Goal: Information Seeking & Learning: Learn about a topic

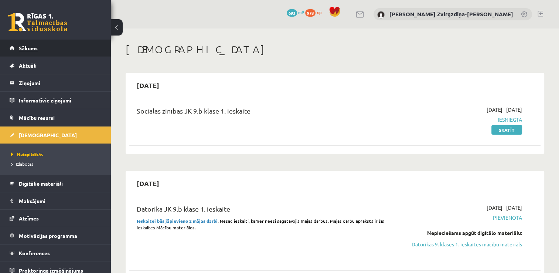
click at [34, 53] on link "Sākums" at bounding box center [56, 48] width 92 height 17
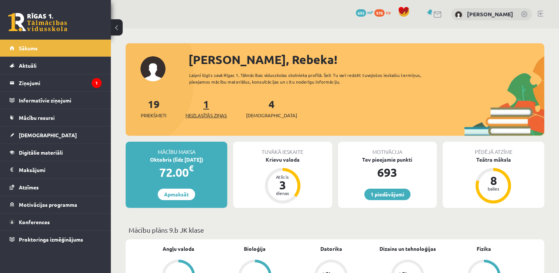
click at [207, 101] on link "1 Neizlasītās ziņas" at bounding box center [206, 108] width 41 height 22
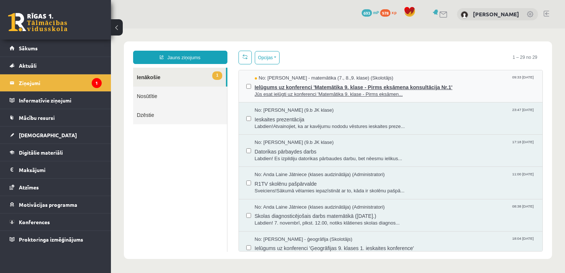
click at [354, 88] on span "Ielūgums uz konferenci 'Matemātika 9. klase - Pirms eksāmena konsultācija Nr.1'" at bounding box center [395, 86] width 281 height 9
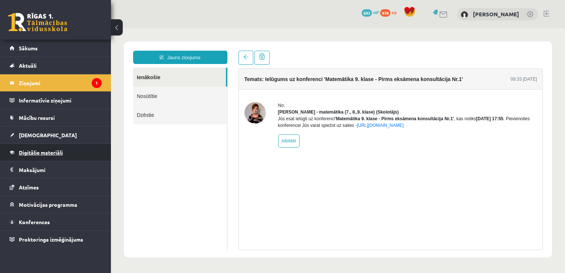
click at [81, 149] on link "Digitālie materiāli" at bounding box center [56, 152] width 92 height 17
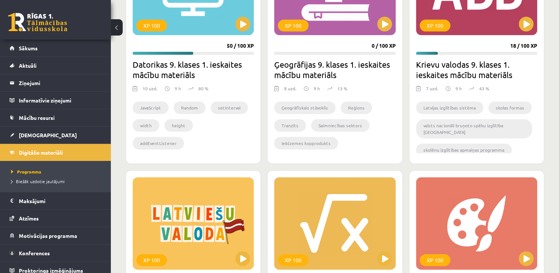
scroll to position [275, 0]
click at [240, 23] on button at bounding box center [243, 24] width 15 height 15
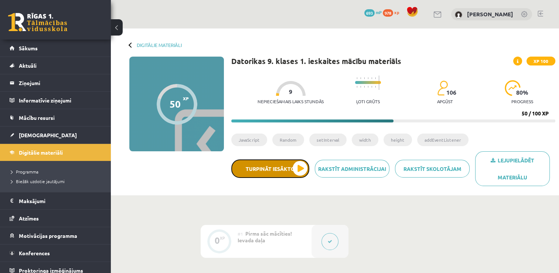
click at [298, 168] on button "Turpināt iesākto" at bounding box center [270, 168] width 78 height 18
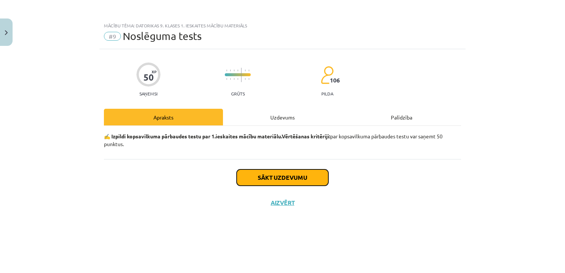
click at [300, 177] on button "Sākt uzdevumu" at bounding box center [283, 177] width 92 height 16
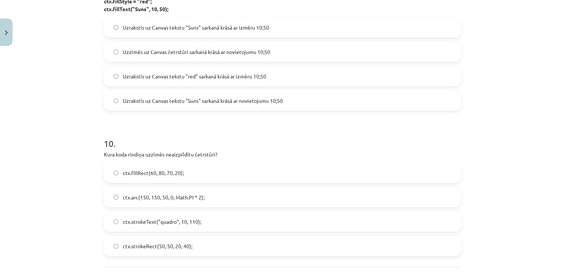
scroll to position [1430, 0]
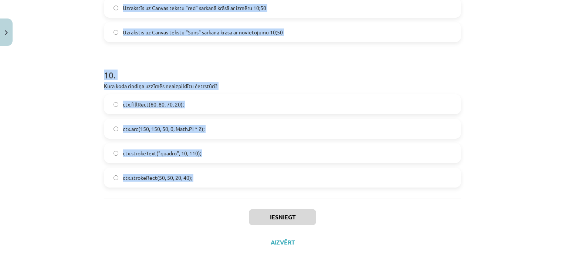
drag, startPoint x: 100, startPoint y: 163, endPoint x: 201, endPoint y: 166, distance: 101.0
copy form "1 . Kura rindiņa definē mainīgo H JavaScript valodā? mainīgais H = 5; var H = 5…"
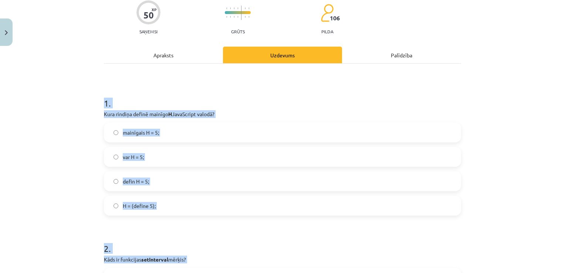
scroll to position [0, 0]
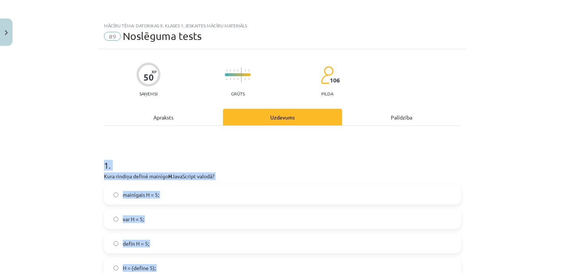
click at [218, 220] on label "var H = 5;" at bounding box center [283, 219] width 356 height 18
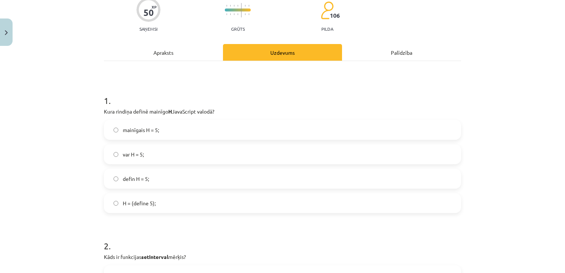
scroll to position [66, 0]
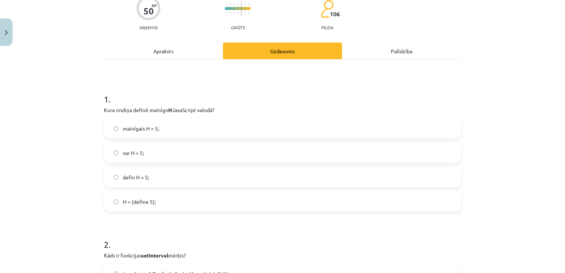
click at [244, 134] on label "mainīgais H = 5;" at bounding box center [283, 128] width 356 height 18
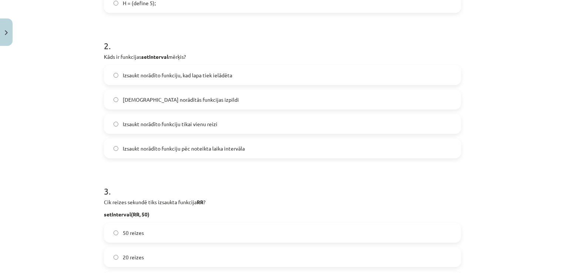
scroll to position [271, 0]
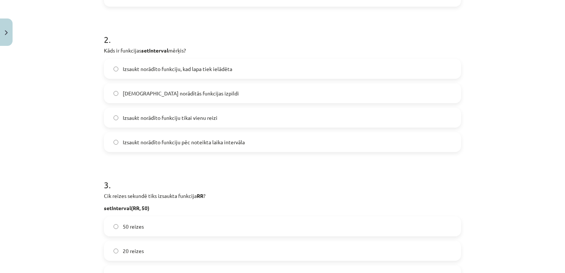
click at [231, 146] on label "Izsaukt norādīto funkciju pēc noteikta laika intervāla" at bounding box center [283, 142] width 356 height 18
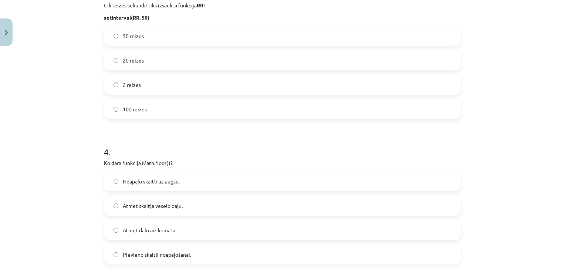
scroll to position [463, 0]
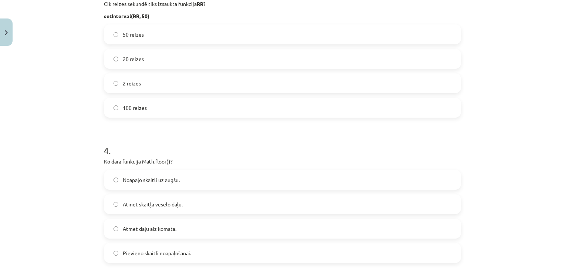
click at [194, 227] on label "Atmet daļu aiz komata." at bounding box center [283, 228] width 356 height 18
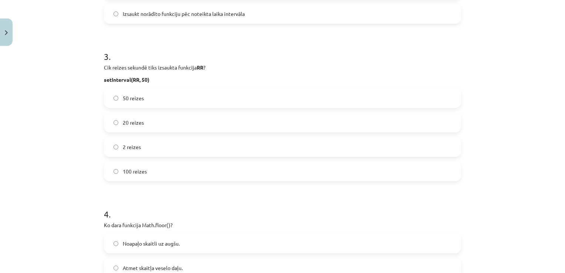
scroll to position [397, 0]
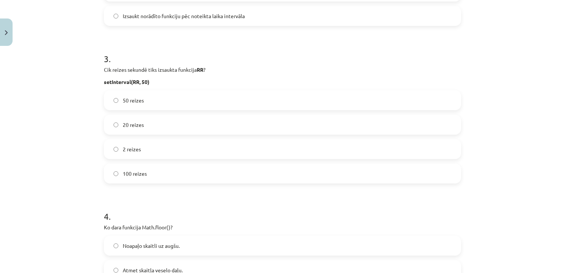
click at [206, 130] on label "20 reizes" at bounding box center [283, 124] width 356 height 18
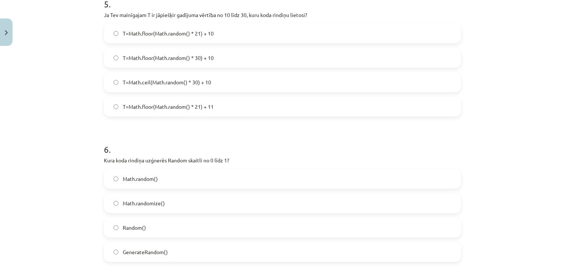
scroll to position [672, 0]
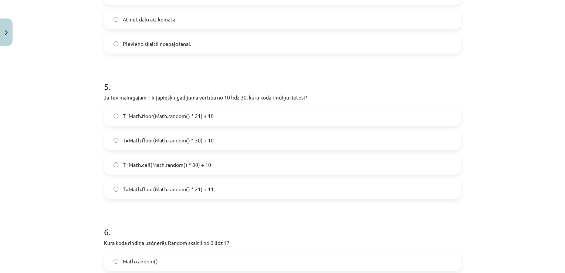
click at [226, 114] on label "T=Math.floor(Math.random() * 21) + 10" at bounding box center [283, 115] width 356 height 18
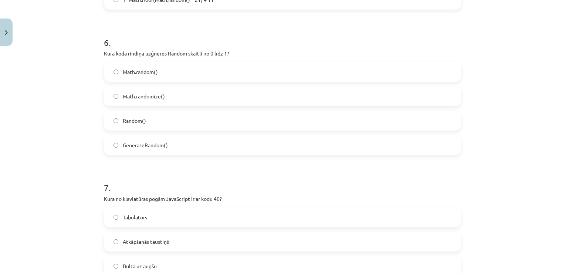
scroll to position [862, 0]
click at [228, 93] on label "Math.randomize()" at bounding box center [283, 95] width 356 height 18
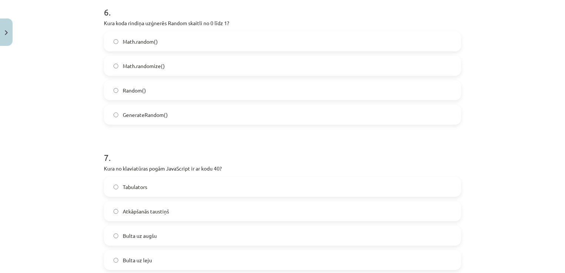
scroll to position [892, 0]
click at [244, 35] on label "Math.random()" at bounding box center [283, 41] width 356 height 18
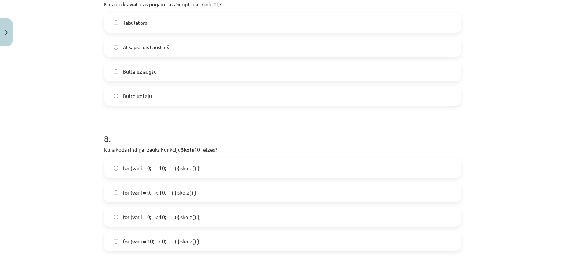
scroll to position [1056, 0]
click at [240, 90] on label "Bulta uz leju" at bounding box center [283, 95] width 356 height 18
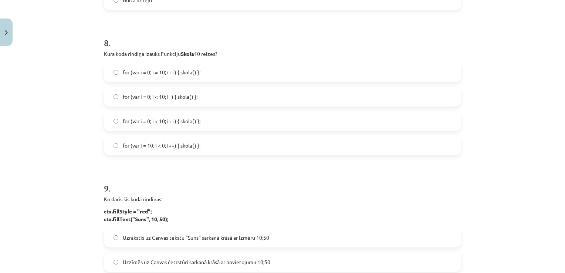
scroll to position [1149, 0]
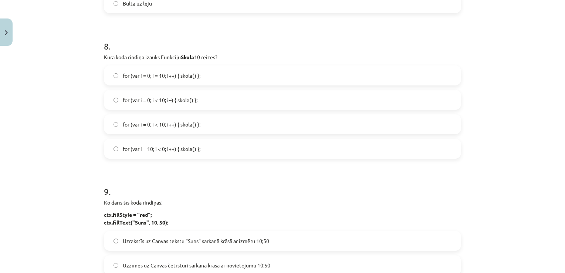
click at [209, 121] on label "for (var i = 0; i < 10; i++) { skola() };" at bounding box center [283, 124] width 356 height 18
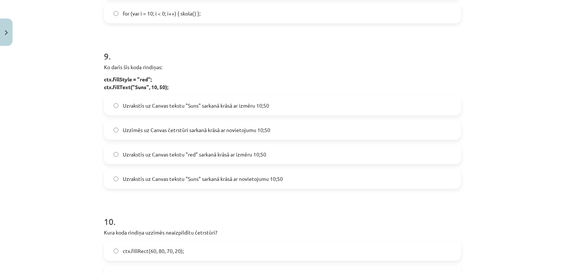
scroll to position [1285, 0]
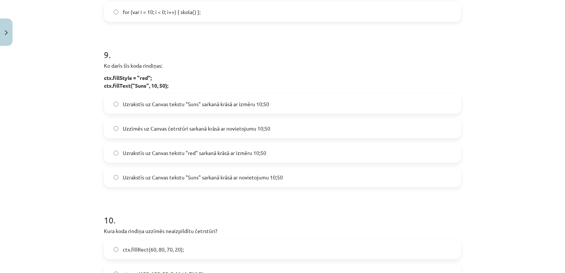
click at [222, 179] on span "Uzrakstīs uz Canvas tekstu "Suns" sarkanā krāsā ar novietojumu 10;50" at bounding box center [203, 177] width 160 height 8
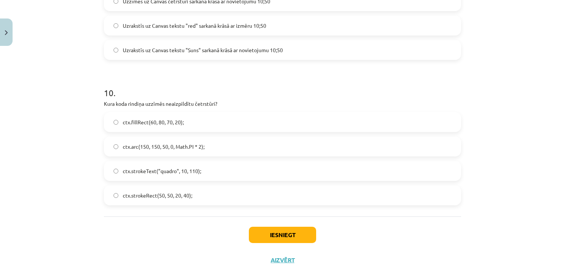
scroll to position [1430, 0]
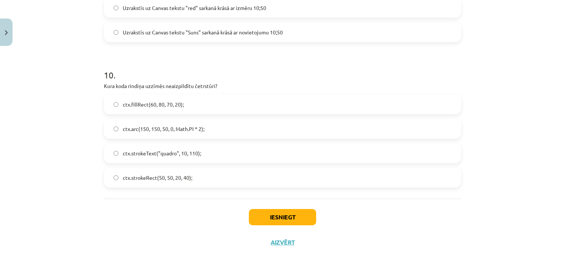
click at [246, 143] on div "ctx.strokeText("quadro", 10, 110);" at bounding box center [282, 153] width 357 height 20
click at [248, 152] on label "ctx.strokeText("quadro", 10, 110);" at bounding box center [283, 153] width 356 height 18
click at [271, 215] on button "Iesniegt" at bounding box center [282, 217] width 67 height 16
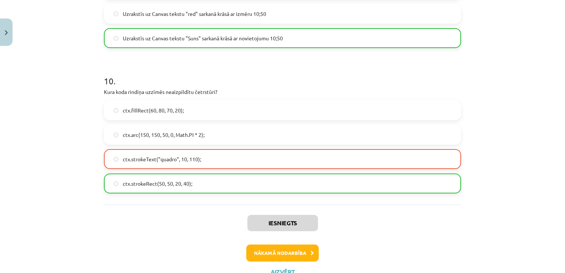
scroll to position [1454, 0]
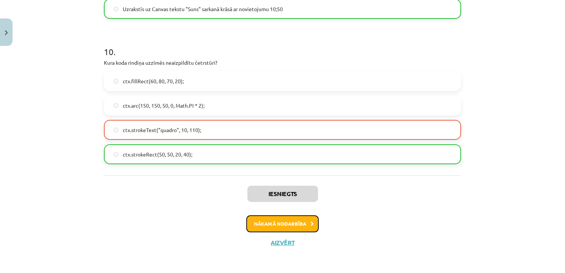
click at [281, 219] on button "Nākamā nodarbība" at bounding box center [282, 223] width 72 height 17
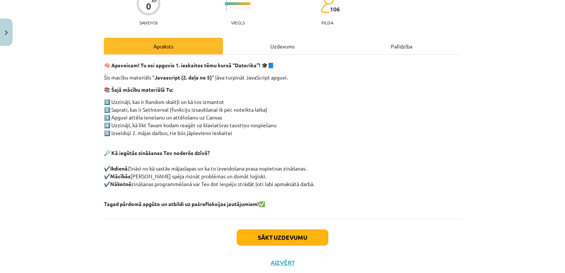
scroll to position [91, 0]
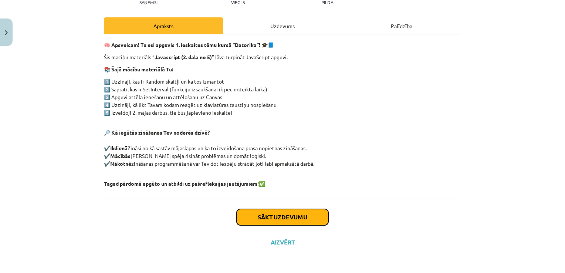
click at [286, 212] on button "Sākt uzdevumu" at bounding box center [283, 217] width 92 height 16
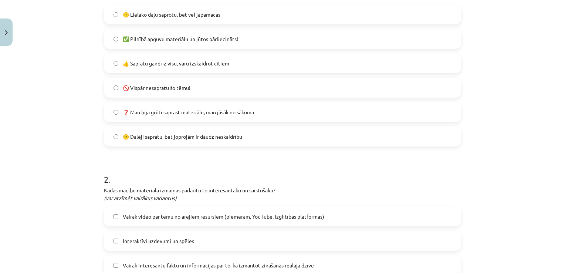
scroll to position [181, 0]
click at [271, 132] on label "😐 Dalēji sapratu, bet joprojām ir daudz neskaidrību" at bounding box center [283, 135] width 356 height 18
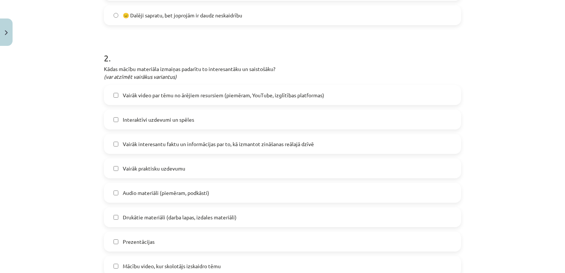
scroll to position [303, 0]
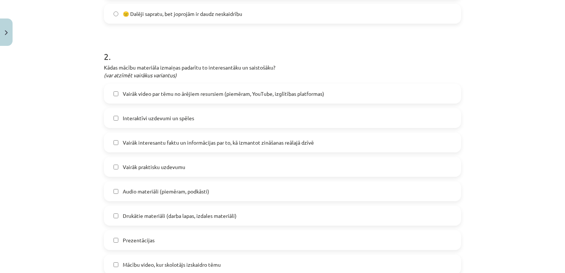
click at [275, 112] on label "Interaktīvi uzdevumi un spēles" at bounding box center [283, 118] width 356 height 18
click at [287, 144] on span "Vairāk interesantu faktu un informācijas par to, kā izmantot zināšanas reālajā …" at bounding box center [218, 143] width 191 height 8
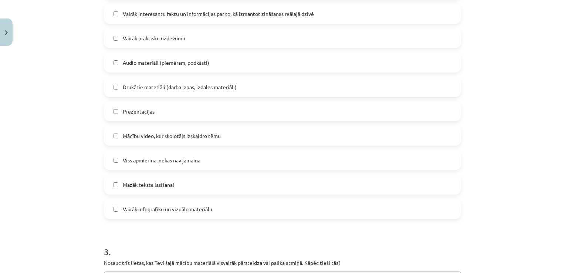
scroll to position [432, 0]
click at [274, 138] on label "Mācību video, kur skolotājs izskaidro tēmu" at bounding box center [283, 135] width 356 height 18
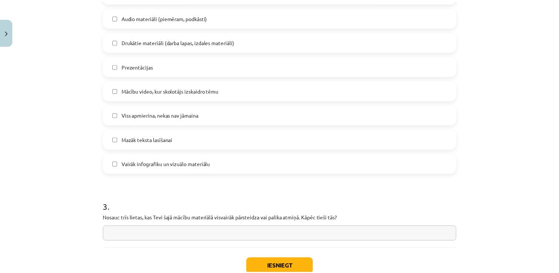
scroll to position [526, 0]
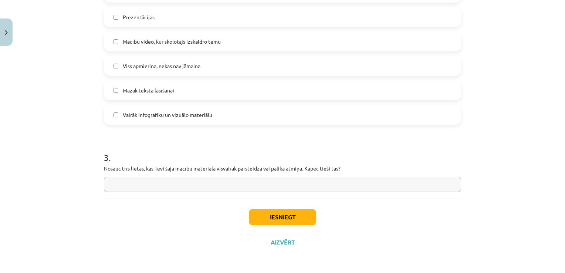
click at [260, 187] on input "text" at bounding box center [282, 184] width 357 height 15
type input "*****"
click at [281, 212] on button "Iesniegt" at bounding box center [282, 217] width 67 height 16
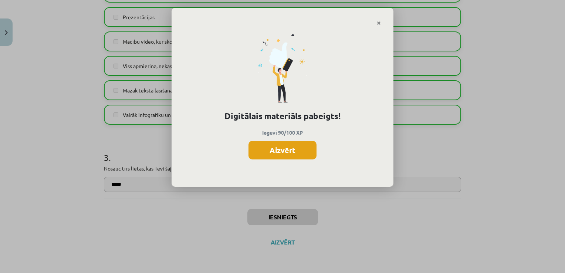
click at [290, 150] on button "Aizvērt" at bounding box center [282, 150] width 68 height 18
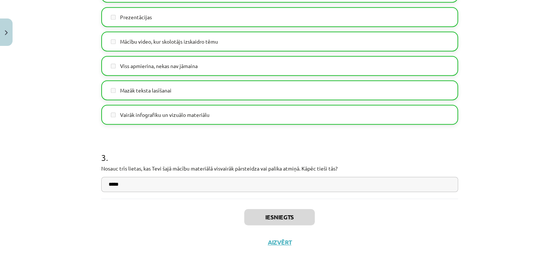
scroll to position [422, 0]
click at [282, 244] on button "Aizvērt" at bounding box center [280, 242] width 28 height 7
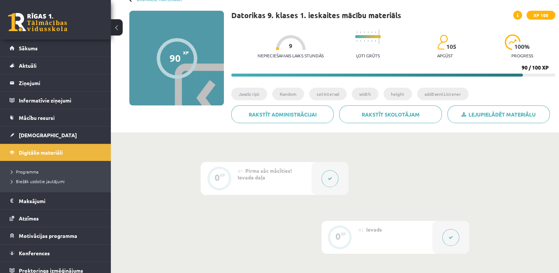
scroll to position [0, 0]
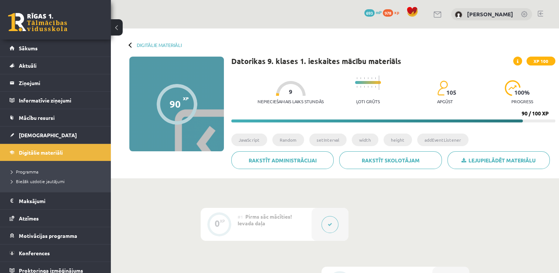
click at [443, 91] on img at bounding box center [442, 88] width 11 height 16
click at [517, 63] on span at bounding box center [518, 61] width 9 height 9
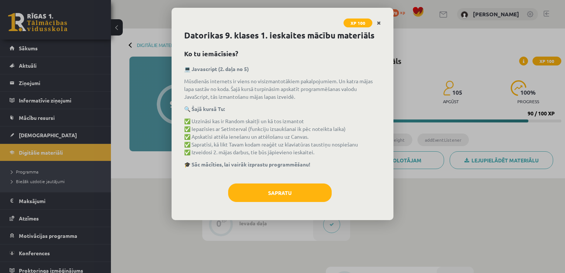
click at [379, 21] on icon "Close" at bounding box center [379, 23] width 4 height 5
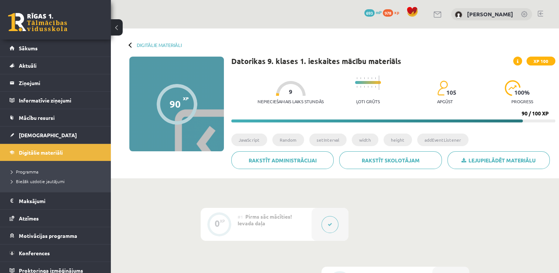
click at [250, 139] on li "JavaScript" at bounding box center [249, 139] width 36 height 13
click at [52, 137] on link "[DEMOGRAPHIC_DATA]" at bounding box center [56, 134] width 92 height 17
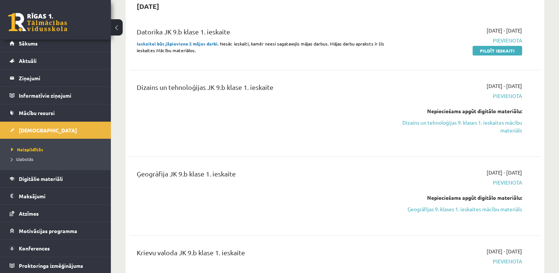
scroll to position [177, 0]
click at [428, 122] on link "Dizains un tehnoloģijas 9. klases 1. ieskaites mācību materiāls" at bounding box center [461, 126] width 121 height 16
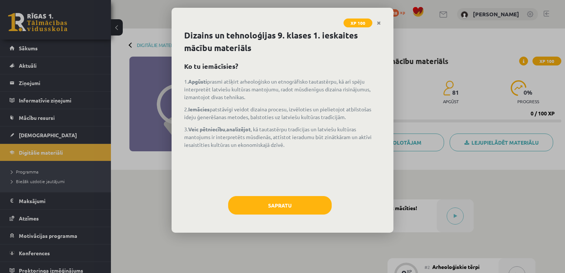
click at [283, 220] on div "Dizains un tehnoloģijas 9. klases 1. ieskaites mācību materiāls Ko tu iemācīsie…" at bounding box center [283, 130] width 222 height 203
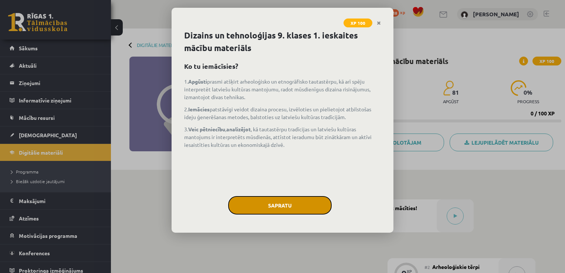
click at [286, 210] on button "Sapratu" at bounding box center [280, 205] width 104 height 18
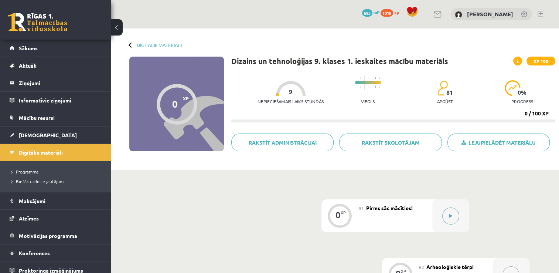
click at [448, 216] on button at bounding box center [451, 215] width 17 height 17
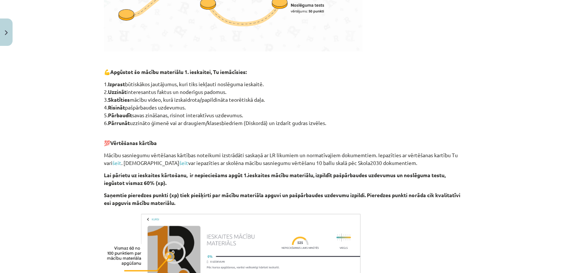
scroll to position [440, 0]
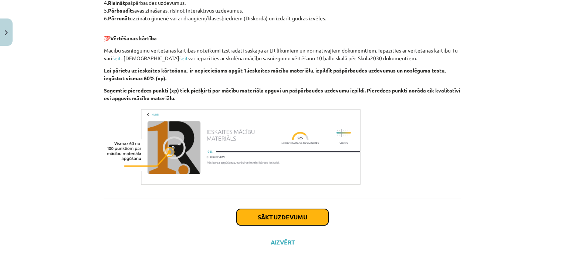
click at [318, 217] on button "Sākt uzdevumu" at bounding box center [283, 217] width 92 height 16
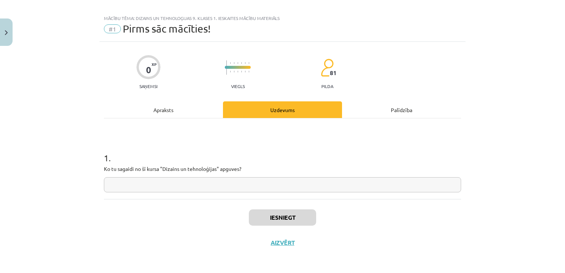
click at [168, 107] on div "Apraksts" at bounding box center [163, 109] width 119 height 17
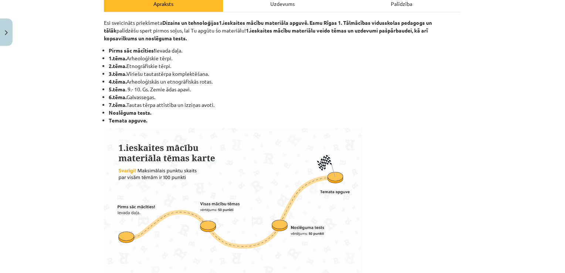
scroll to position [0, 0]
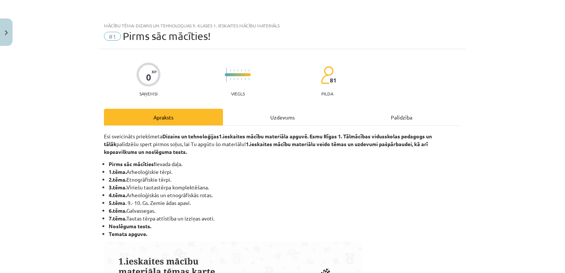
click at [277, 114] on div "Uzdevums" at bounding box center [282, 117] width 119 height 17
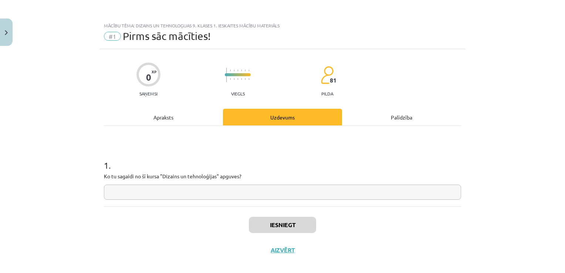
scroll to position [7, 0]
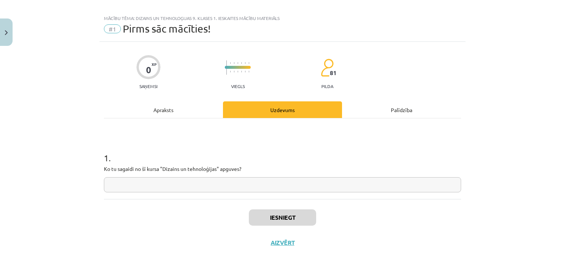
click at [270, 183] on input "text" at bounding box center [282, 184] width 357 height 15
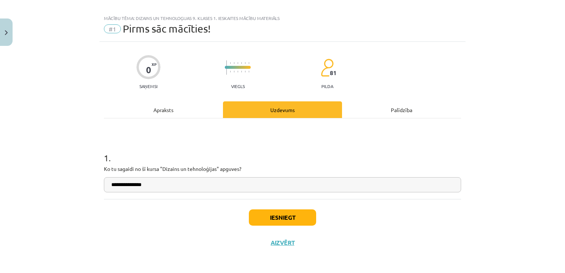
type input "**********"
click at [283, 214] on button "Iesniegt" at bounding box center [282, 217] width 67 height 16
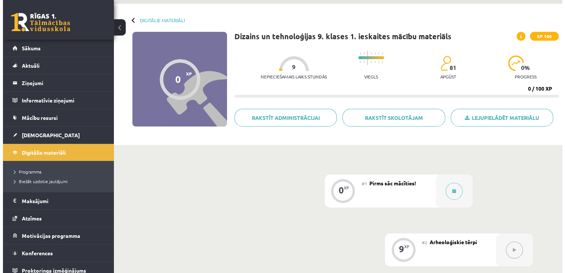
scroll to position [24, 0]
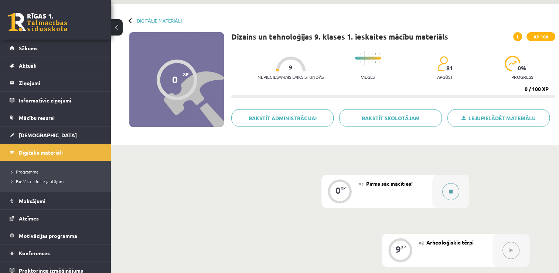
click at [452, 193] on icon at bounding box center [451, 191] width 4 height 4
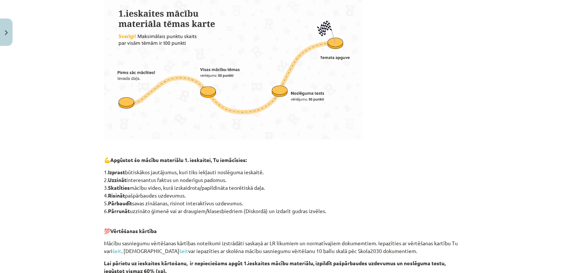
scroll to position [440, 0]
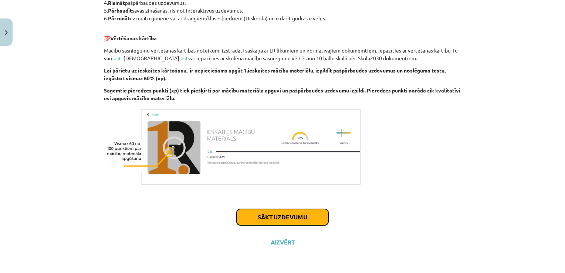
click at [289, 210] on button "Sākt uzdevumu" at bounding box center [283, 217] width 92 height 16
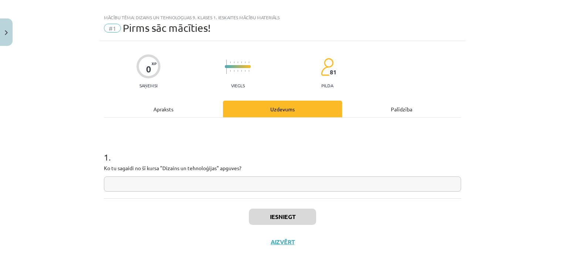
scroll to position [7, 0]
click at [294, 186] on input "text" at bounding box center [282, 184] width 357 height 15
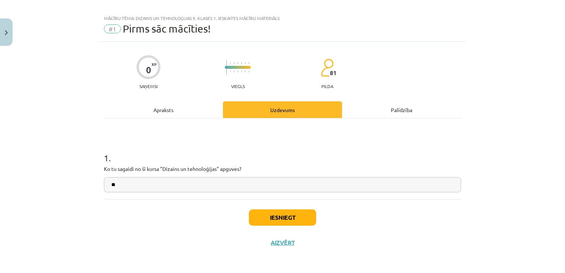
type input "*"
type input "**********"
click at [293, 219] on button "Iesniegt" at bounding box center [282, 217] width 67 height 16
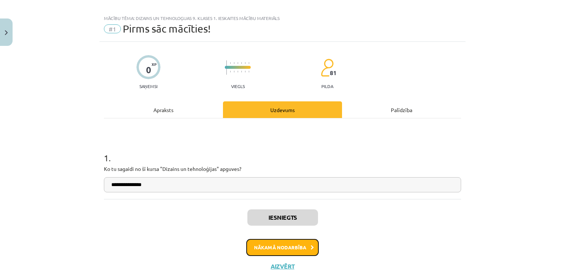
click at [294, 243] on button "Nākamā nodarbība" at bounding box center [282, 247] width 72 height 17
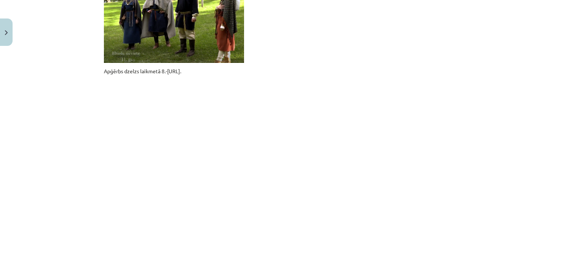
scroll to position [625, 0]
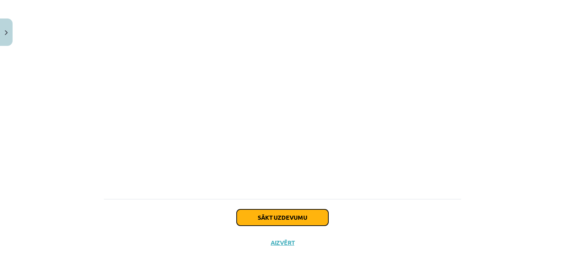
click at [298, 210] on button "Sākt uzdevumu" at bounding box center [283, 217] width 92 height 16
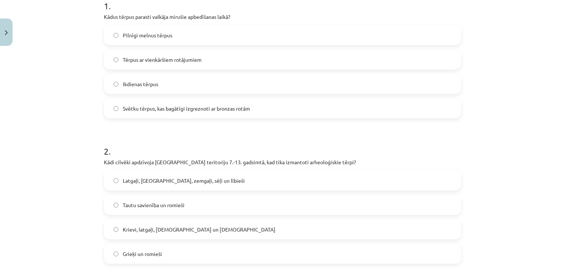
scroll to position [18, 0]
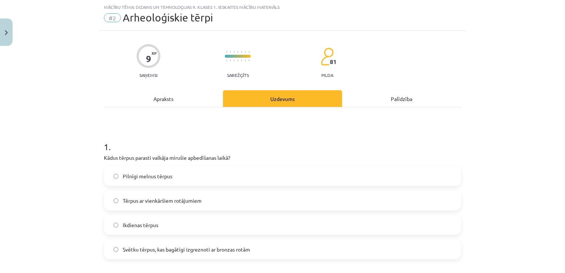
click at [104, 146] on h1 "1 ." at bounding box center [282, 140] width 357 height 23
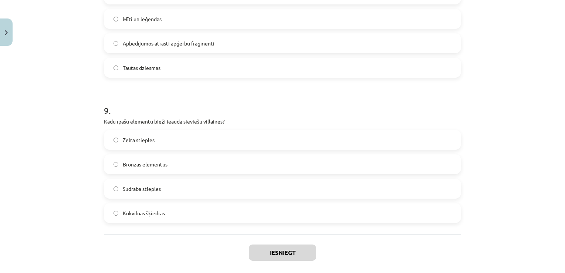
scroll to position [1253, 0]
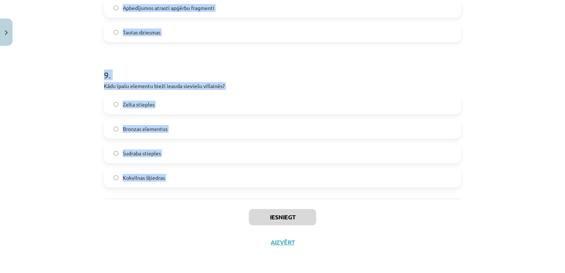
drag, startPoint x: 101, startPoint y: 146, endPoint x: 169, endPoint y: 174, distance: 73.3
copy form "1 . Kādus tērpus parasti valkāja mirušie apbedīšanas laikā? Pilnīgi melnus tērp…"
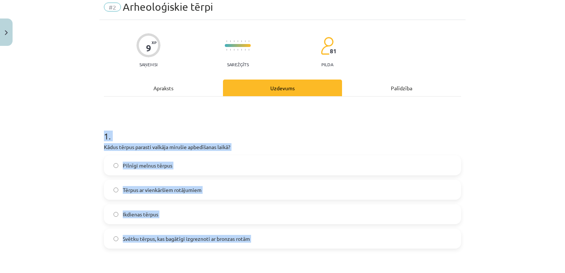
scroll to position [0, 0]
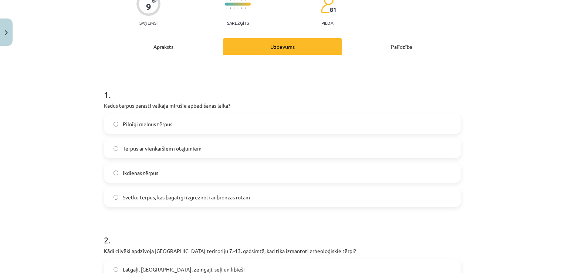
scroll to position [72, 0]
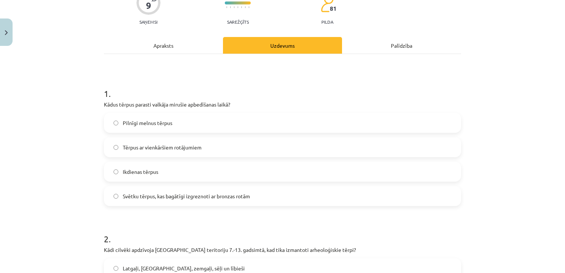
click at [224, 192] on span "Svētku tērpus, kas bagātīgi izgreznoti ar bronzas rotām" at bounding box center [186, 196] width 127 height 8
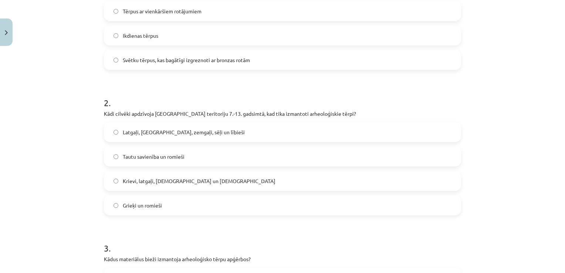
scroll to position [208, 0]
click at [226, 133] on label "Latgaļi, kurši, zemgaļi, sēļi un lībieši" at bounding box center [283, 131] width 356 height 18
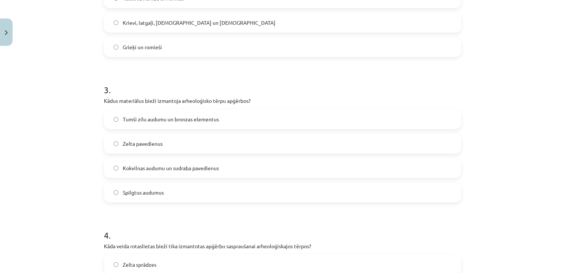
scroll to position [366, 0]
click at [230, 121] on label "Tumši zilu audumu un bronzas elementus" at bounding box center [283, 118] width 356 height 18
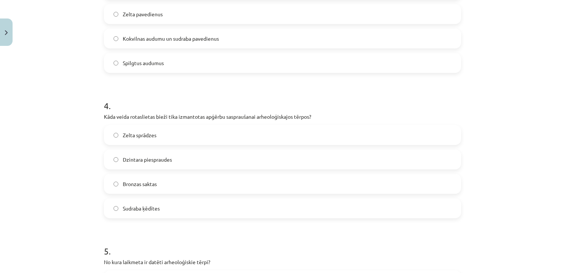
scroll to position [496, 0]
click at [210, 184] on label "Bronzas saktas" at bounding box center [283, 183] width 356 height 18
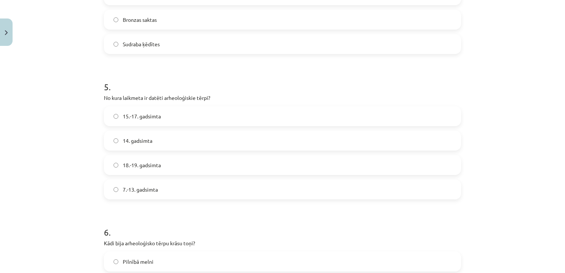
scroll to position [660, 0]
click at [191, 182] on label "7.-13. gadsimta" at bounding box center [283, 188] width 356 height 18
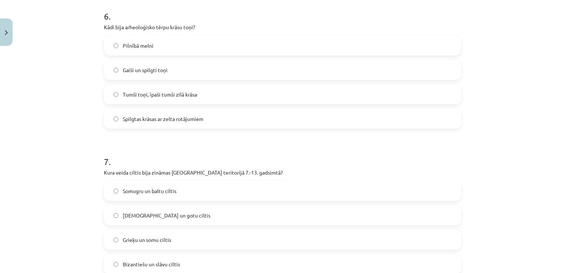
scroll to position [876, 0]
click at [211, 87] on label "Tumši toņi, īpaši tumši zilā krāsa" at bounding box center [283, 94] width 356 height 18
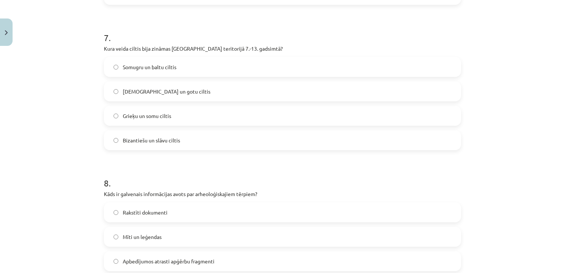
scroll to position [1000, 0]
click at [206, 60] on label "Somugru un baltu ciltis" at bounding box center [283, 66] width 356 height 18
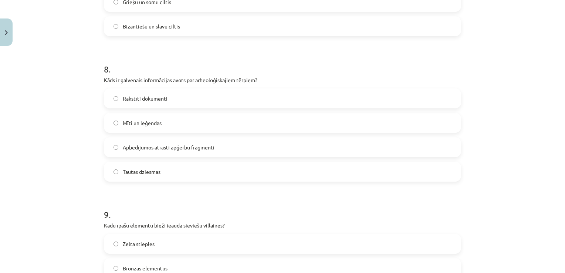
scroll to position [1121, 0]
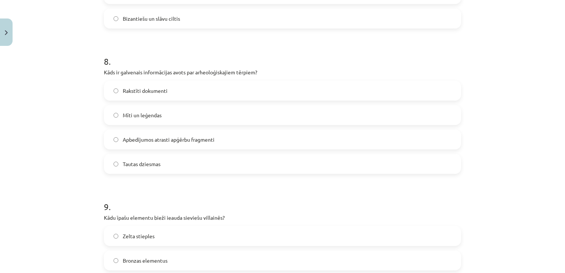
click at [204, 134] on label "Apbedījumos atrasti apģērbu fragmenti" at bounding box center [283, 139] width 356 height 18
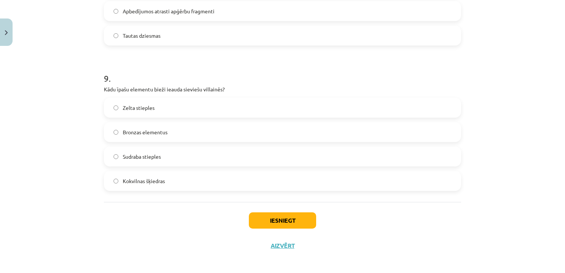
scroll to position [1253, 0]
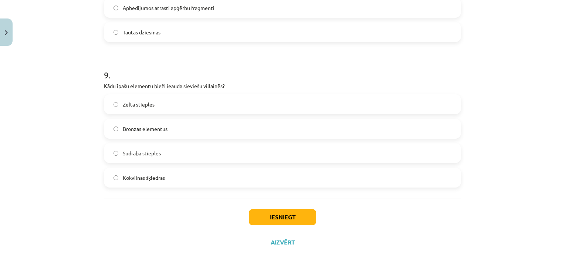
click at [179, 133] on label "Bronzas elementus" at bounding box center [283, 128] width 356 height 18
click at [288, 214] on button "Iesniegt" at bounding box center [282, 217] width 67 height 16
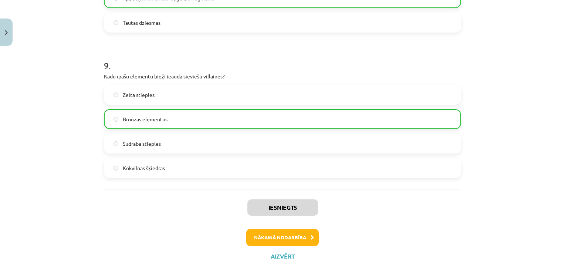
scroll to position [1276, 0]
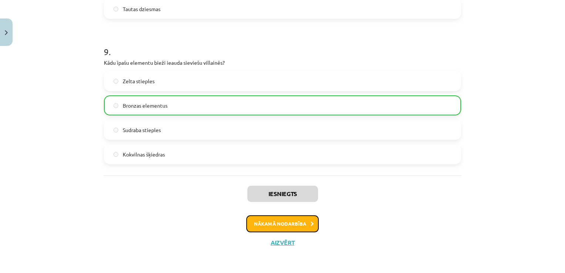
click at [302, 227] on button "Nākamā nodarbība" at bounding box center [282, 223] width 72 height 17
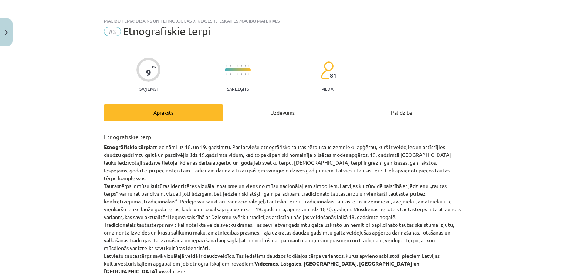
scroll to position [0, 0]
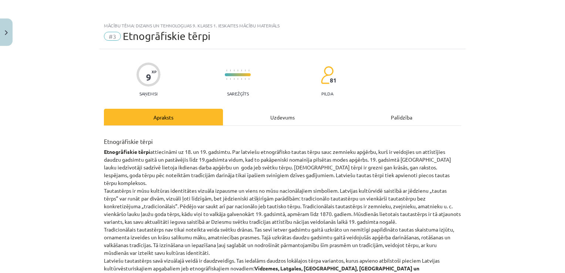
click at [275, 115] on div "Uzdevums" at bounding box center [282, 117] width 119 height 17
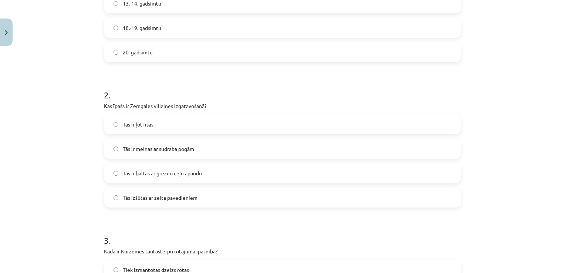
scroll to position [214, 0]
click at [229, 122] on label "Tās ir ļoti īsas" at bounding box center [283, 126] width 356 height 18
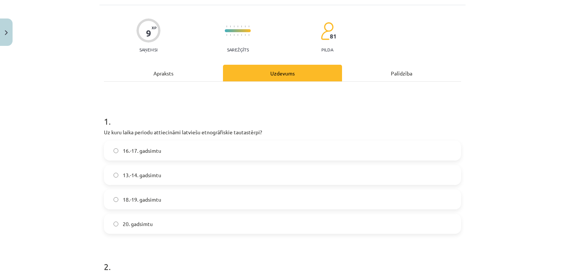
scroll to position [0, 0]
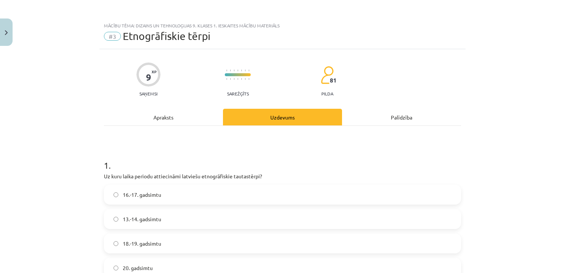
click at [104, 163] on h1 "1 ." at bounding box center [282, 158] width 357 height 23
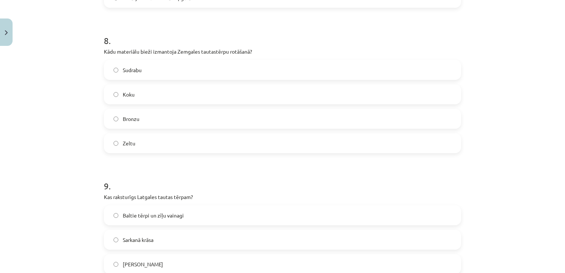
scroll to position [1253, 0]
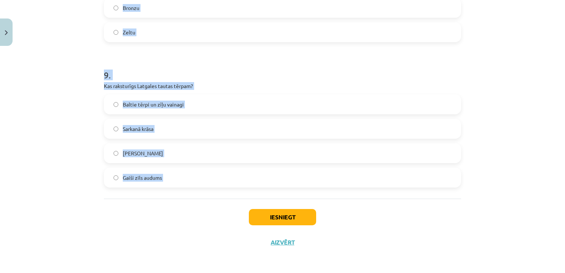
drag, startPoint x: 102, startPoint y: 163, endPoint x: 169, endPoint y: 177, distance: 68.4
copy form "1 . Uz kuru laika periodu attiecināmi latviešu etnogrāfiskie tautastērpi? 16.-1…"
click at [162, 214] on div "Iesniegt Aizvērt" at bounding box center [282, 225] width 357 height 52
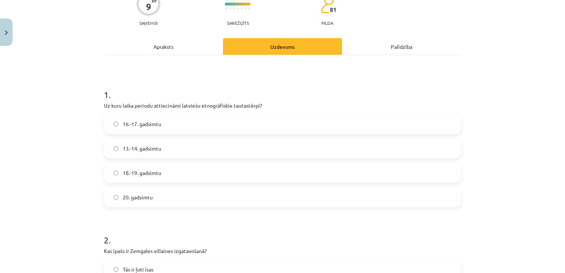
scroll to position [74, 0]
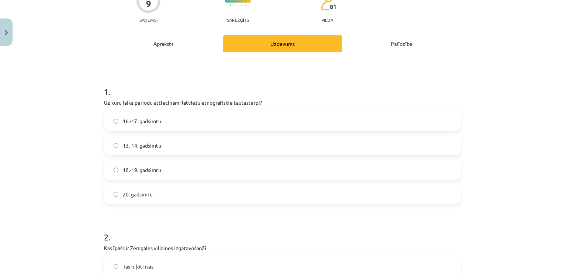
click at [212, 163] on label "18.-19. gadsimtu" at bounding box center [283, 169] width 356 height 18
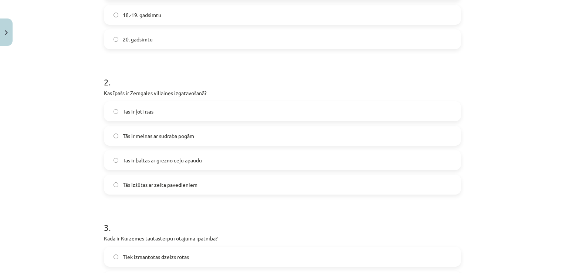
scroll to position [229, 0]
click at [243, 160] on label "Tās ir baltas ar grezno ceļu apaudu" at bounding box center [283, 160] width 356 height 18
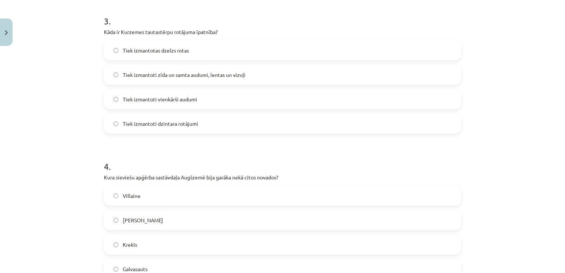
scroll to position [430, 0]
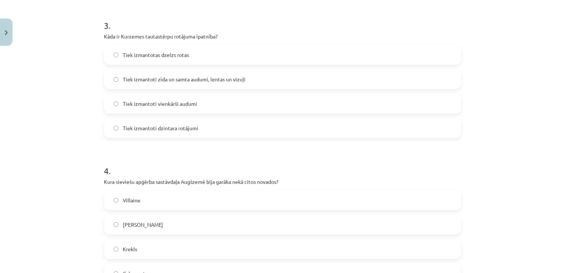
click at [251, 82] on label "Tiek izmantoti zīda un samta audumi, lentas un vizuļi" at bounding box center [283, 79] width 356 height 18
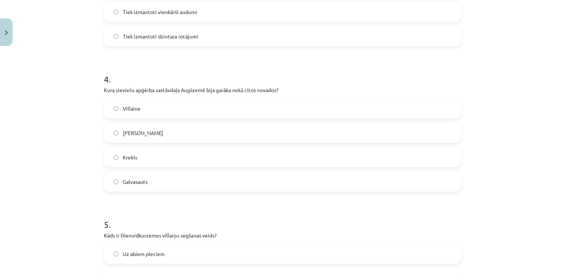
scroll to position [524, 0]
click at [229, 157] on label "Krekls" at bounding box center [283, 155] width 356 height 18
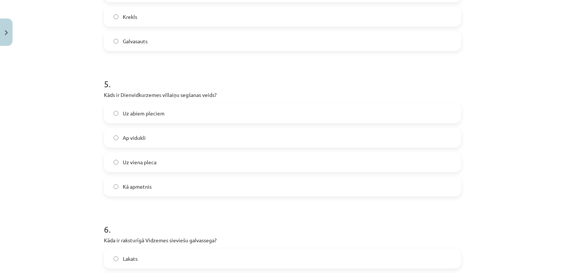
scroll to position [666, 0]
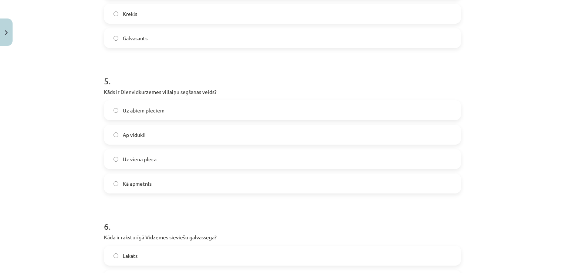
click at [228, 157] on label "Uz viena pleca" at bounding box center [283, 159] width 356 height 18
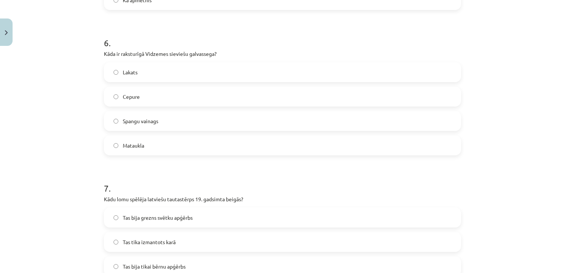
scroll to position [893, 0]
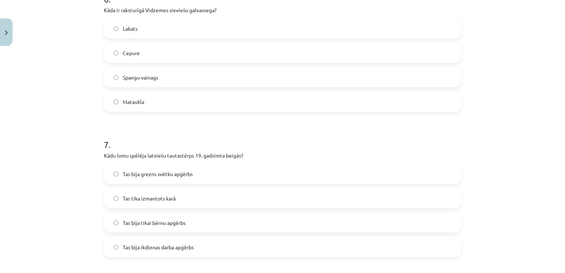
click at [234, 175] on label "Tas bija grezns svētku apģērbs" at bounding box center [283, 174] width 356 height 18
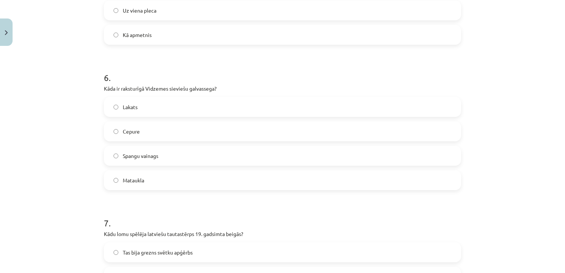
scroll to position [814, 0]
click at [213, 156] on label "Spangu vainags" at bounding box center [283, 156] width 356 height 18
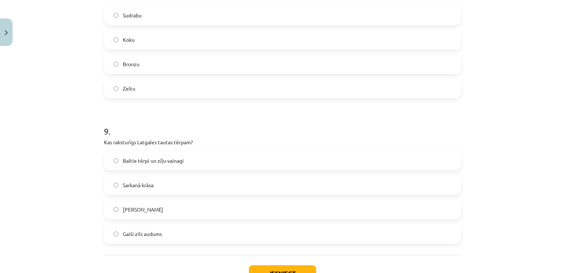
scroll to position [1200, 0]
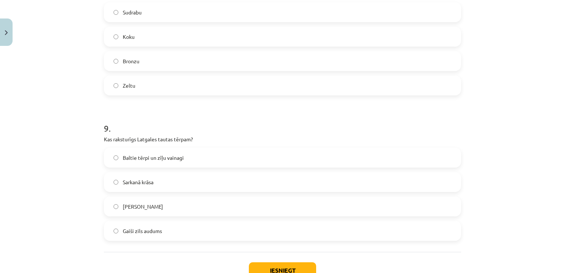
click at [208, 159] on label "Baltie tērpi un zīļu vainagi" at bounding box center [283, 157] width 356 height 18
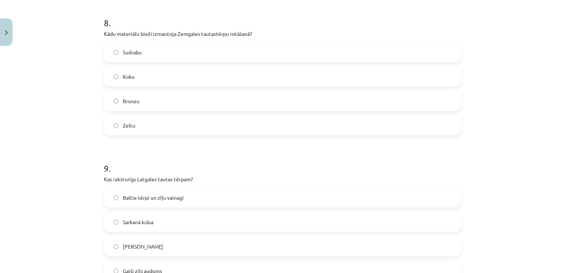
scroll to position [1158, 0]
click at [207, 56] on label "Sudrabu" at bounding box center [283, 53] width 356 height 18
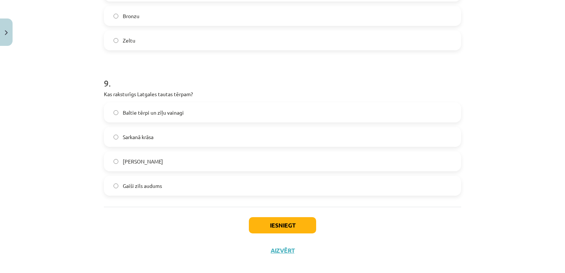
scroll to position [1245, 0]
click at [283, 224] on button "Iesniegt" at bounding box center [282, 225] width 67 height 16
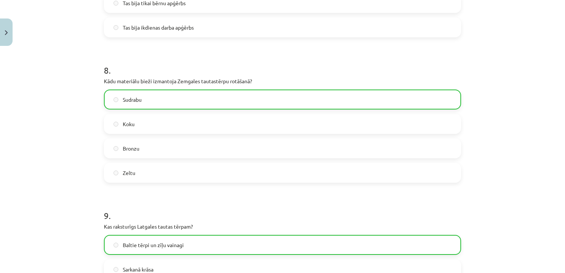
scroll to position [1276, 0]
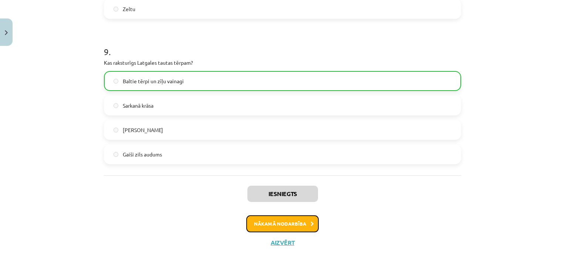
click at [301, 224] on button "Nākamā nodarbība" at bounding box center [282, 223] width 72 height 17
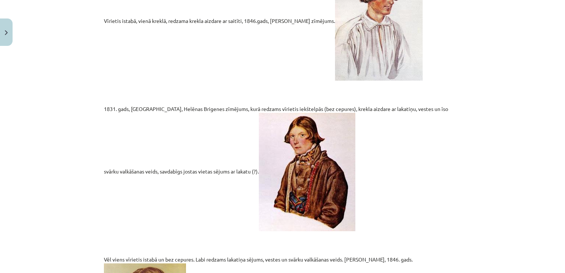
scroll to position [0, 0]
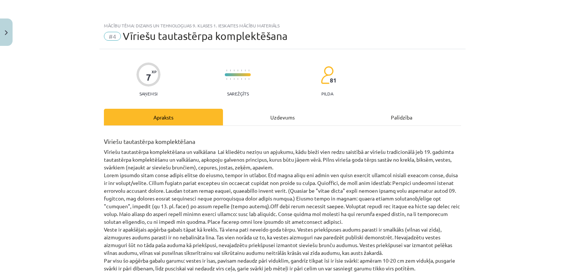
click at [282, 119] on div "Uzdevums" at bounding box center [282, 117] width 119 height 17
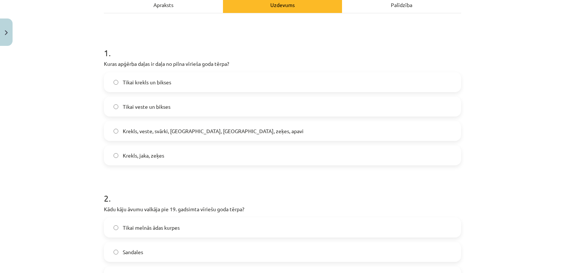
scroll to position [106, 0]
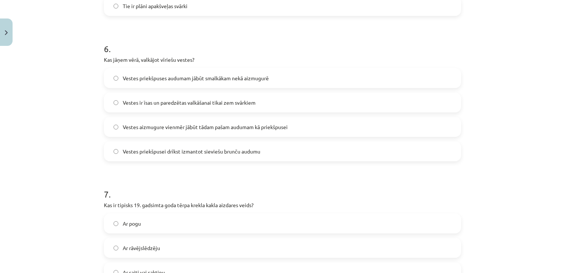
scroll to position [962, 0]
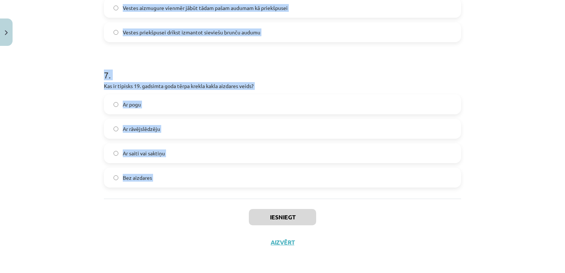
drag, startPoint x: 101, startPoint y: 55, endPoint x: 189, endPoint y: 171, distance: 145.6
copy form "1 . Kuras apģērba daļas ir daļa no pilna vīrieša goda tērpa? Tikai krekls un bi…"
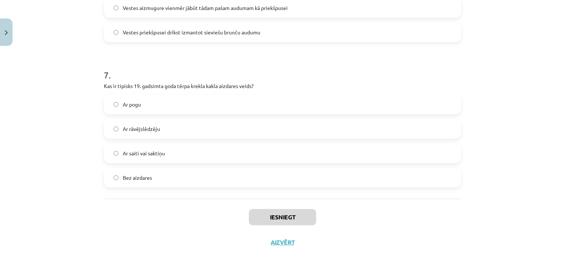
click at [175, 231] on div "Iesniegt Aizvērt" at bounding box center [282, 225] width 357 height 52
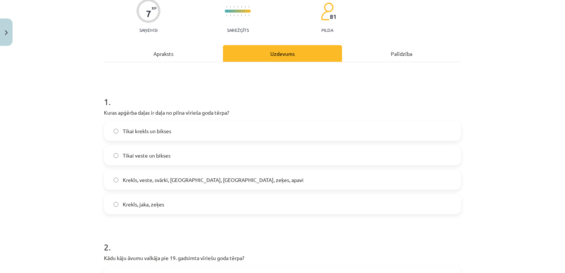
scroll to position [64, 0]
click at [232, 179] on label "Krekls, veste, svārki, cepure, josta, zeķes, apavi" at bounding box center [283, 179] width 356 height 18
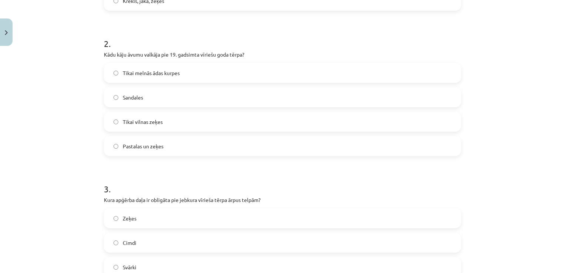
scroll to position [267, 0]
click at [201, 144] on label "Pastalas un zeķes" at bounding box center [283, 145] width 356 height 18
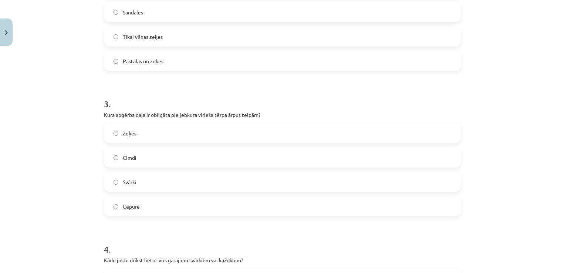
scroll to position [398, 0]
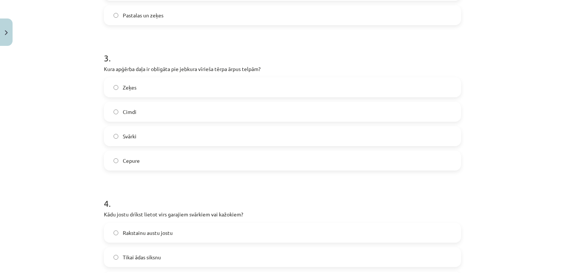
click at [173, 164] on label "Cepure" at bounding box center [283, 160] width 356 height 18
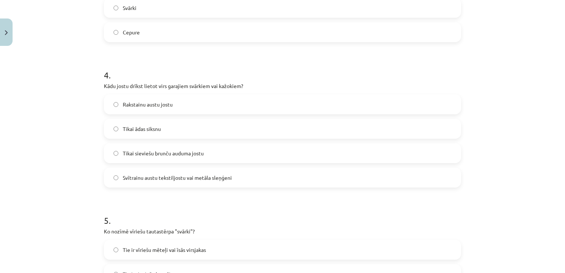
scroll to position [528, 0]
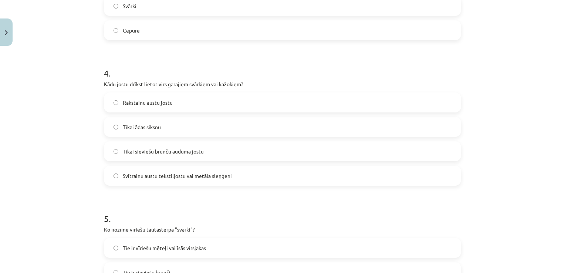
click at [260, 178] on label "Svītrainu austu tekstiljostu vai metāla sleņģeni" at bounding box center [283, 175] width 356 height 18
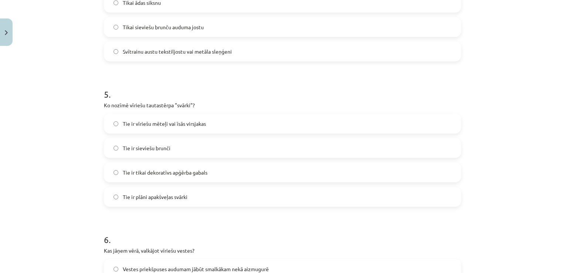
scroll to position [655, 0]
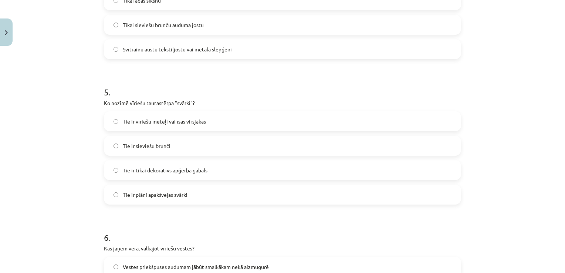
click at [213, 126] on label "Tie ir vīriešu mēteļi vai īsās virsjakas" at bounding box center [283, 121] width 356 height 18
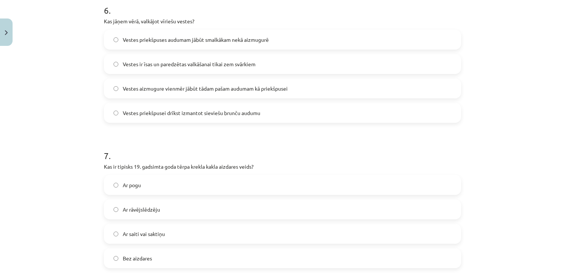
scroll to position [887, 0]
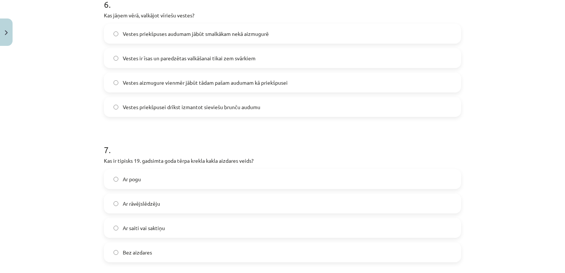
click at [224, 30] on span "Vestes priekšpuses audumam jābūt smalkākam nekā aizmugurē" at bounding box center [196, 34] width 146 height 8
click at [203, 231] on label "Ar saiti vai saktiņu" at bounding box center [283, 228] width 356 height 18
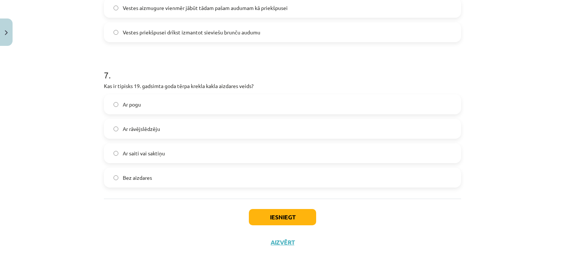
scroll to position [962, 0]
click at [295, 215] on button "Iesniegt" at bounding box center [282, 217] width 67 height 16
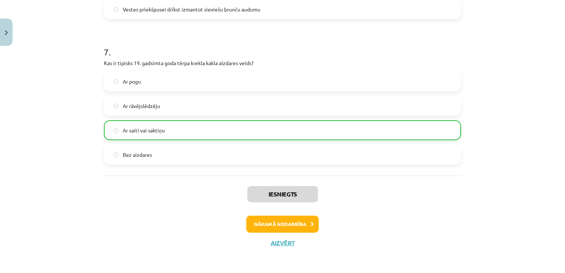
scroll to position [985, 0]
click at [300, 221] on button "Nākamā nodarbība" at bounding box center [282, 224] width 72 height 17
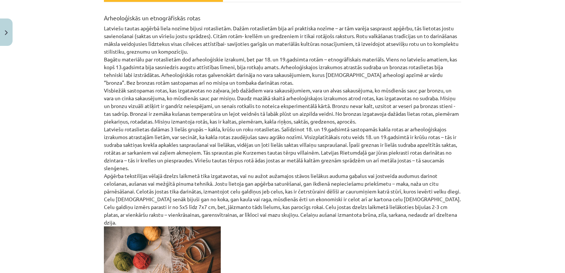
scroll to position [0, 0]
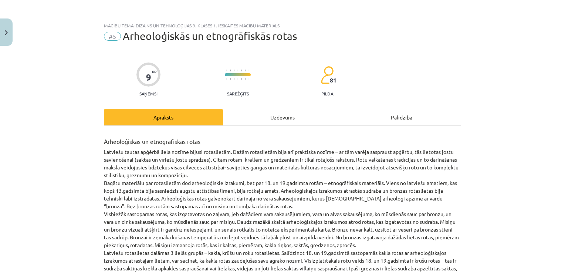
click at [281, 115] on div "Uzdevums" at bounding box center [282, 117] width 119 height 17
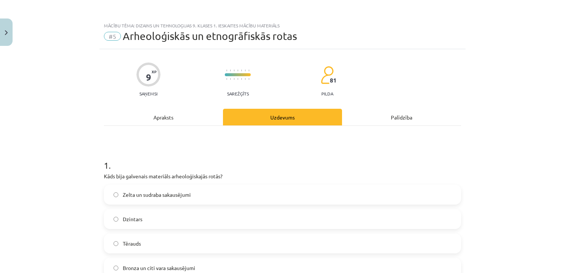
click at [104, 166] on h1 "1 ." at bounding box center [282, 158] width 357 height 23
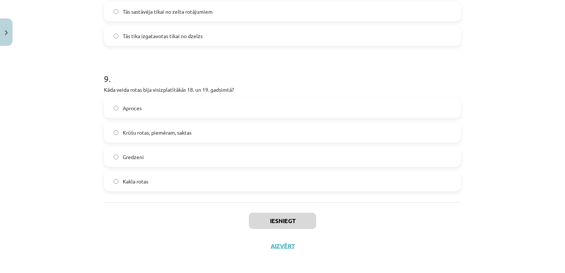
scroll to position [1253, 0]
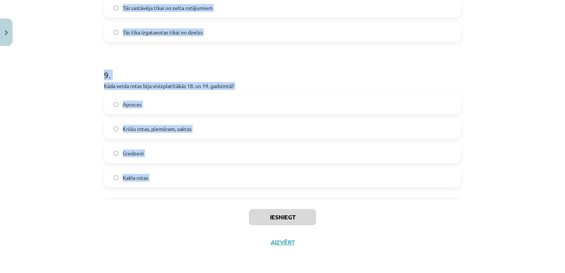
drag, startPoint x: 101, startPoint y: 166, endPoint x: 154, endPoint y: 173, distance: 53.4
copy form "1 . Kāds bija galvenais materiāls arheoloģiskajās rotās? Zelta un sudraba sakau…"
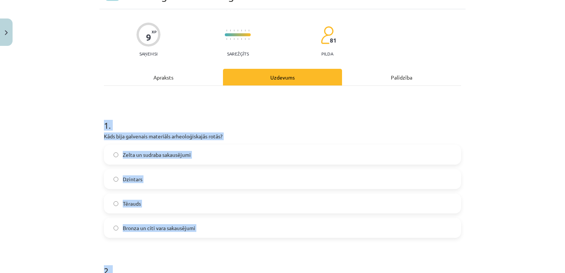
scroll to position [0, 0]
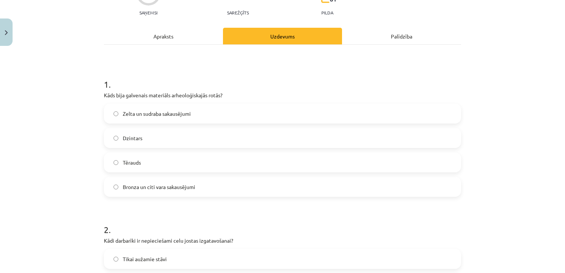
scroll to position [183, 0]
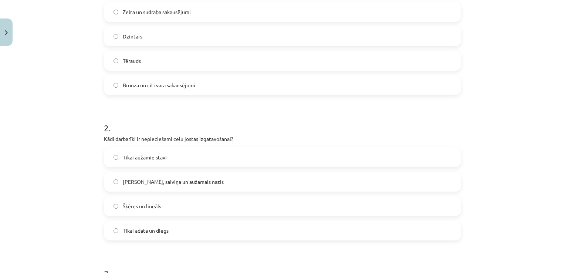
click at [267, 79] on label "Bronza un citi vara sakausējumi" at bounding box center [283, 85] width 356 height 18
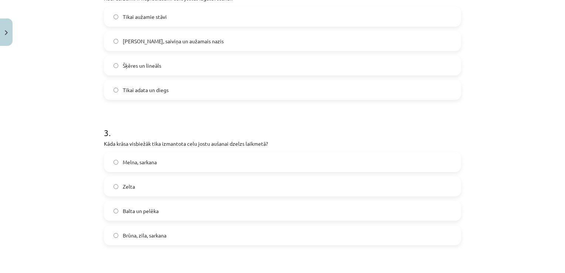
scroll to position [322, 0]
click at [232, 235] on label "Brūna, zila, sarkana" at bounding box center [283, 236] width 356 height 18
click at [247, 35] on label "Celu galdiņi, saiviņa un aužamais nazis" at bounding box center [283, 42] width 356 height 18
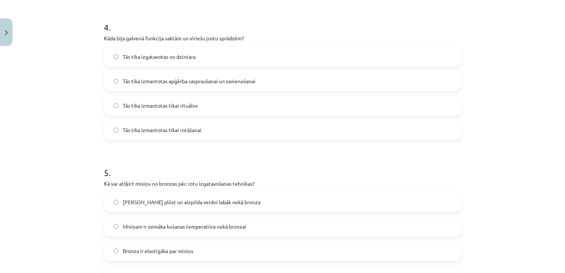
scroll to position [574, 0]
click at [243, 87] on label "Tās tika izmantotas apģērba saspraušanai un savienošanai" at bounding box center [283, 81] width 356 height 18
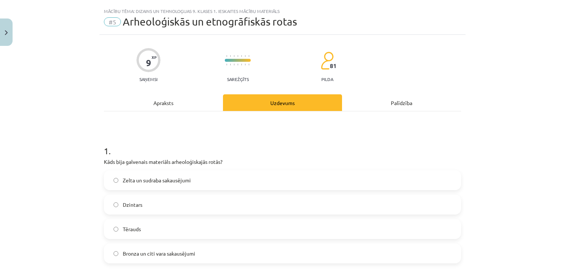
scroll to position [0, 0]
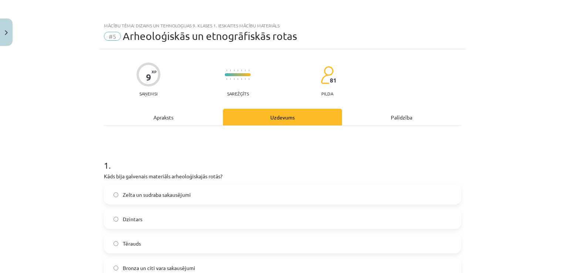
click at [169, 115] on div "Apraksts" at bounding box center [163, 117] width 119 height 17
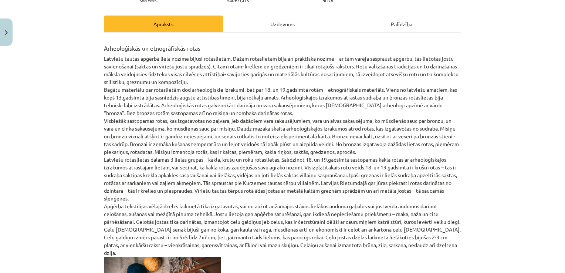
scroll to position [93, 0]
click at [293, 22] on div "Uzdevums" at bounding box center [282, 24] width 119 height 17
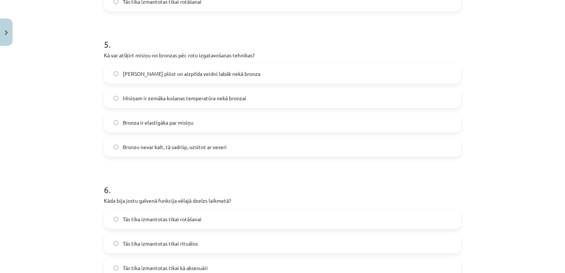
scroll to position [703, 0]
click at [202, 78] on label "Misiņš plūst un aizpilda veidni labāk nekā bronza" at bounding box center [283, 73] width 356 height 18
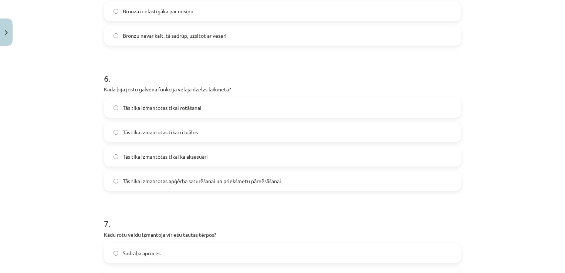
scroll to position [814, 0]
click at [204, 180] on span "Tās tika izmantotas apģērba saturēšanai un priekšmetu pārnēsāšanai" at bounding box center [202, 181] width 158 height 8
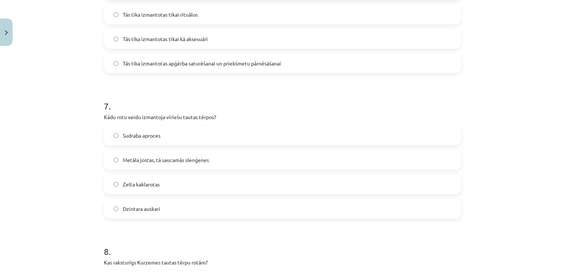
scroll to position [939, 0]
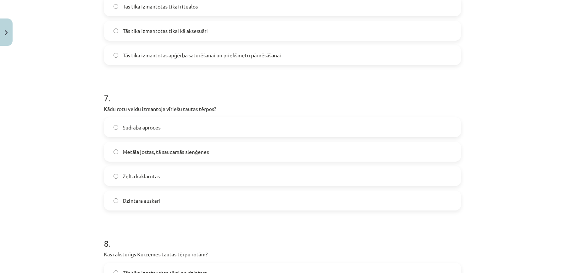
click at [193, 151] on span "Metāla jostas, tā saucamās slenģenes" at bounding box center [166, 152] width 86 height 8
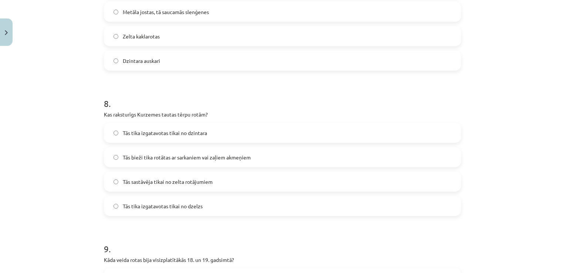
scroll to position [1081, 0]
click at [198, 155] on span "Tās bieži tika rotātas ar sarkaniem vai zaļiem akmeņiem" at bounding box center [187, 156] width 128 height 8
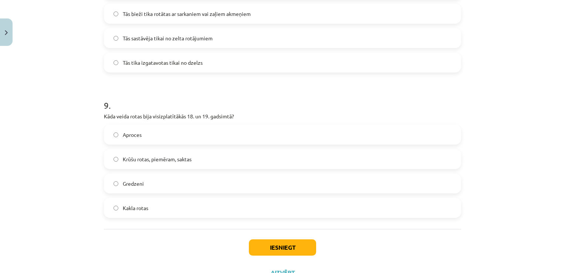
scroll to position [1224, 0]
click at [198, 155] on label "Krūšu rotas, piemēram, saktas" at bounding box center [283, 158] width 356 height 18
click at [275, 246] on button "Iesniegt" at bounding box center [282, 246] width 67 height 16
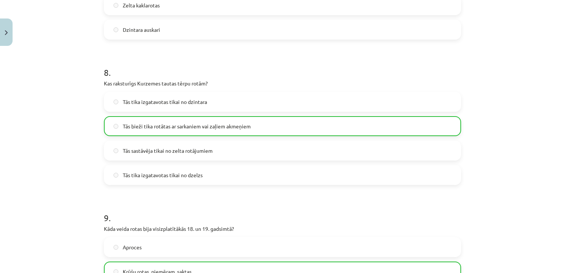
scroll to position [1276, 0]
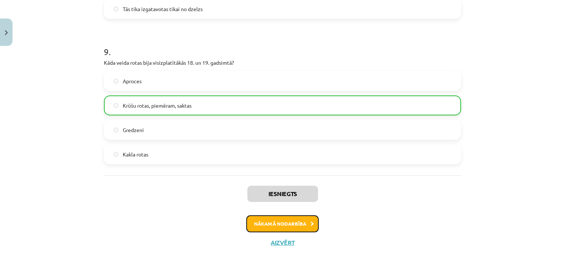
click at [297, 221] on button "Nākamā nodarbība" at bounding box center [282, 223] width 72 height 17
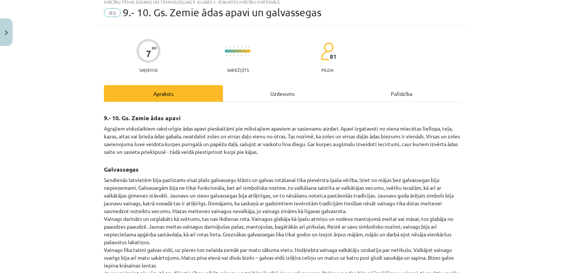
scroll to position [18, 0]
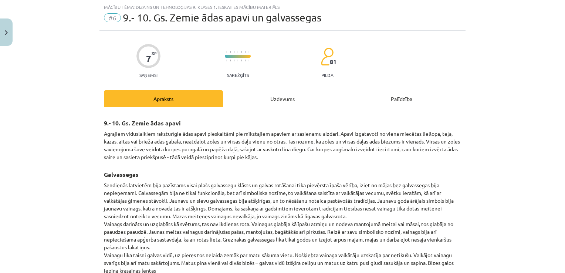
click at [297, 221] on p "Sendienās latvietēm bija pazīstams visai plašs galvassegu klāsts un galvas rotā…" at bounding box center [282, 247] width 357 height 132
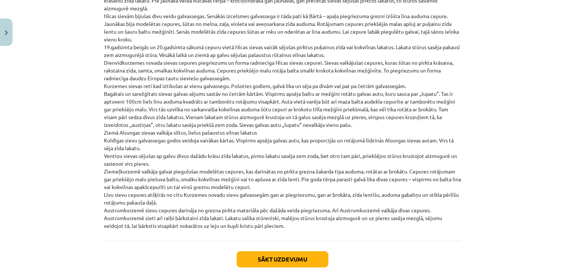
scroll to position [1695, 0]
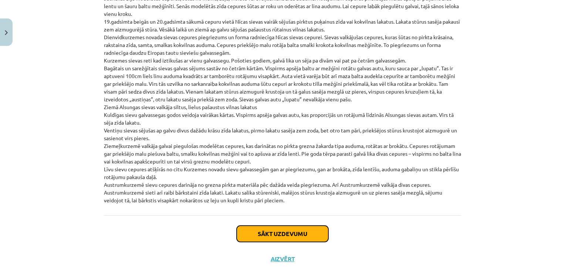
click at [298, 226] on button "Sākt uzdevumu" at bounding box center [283, 234] width 92 height 16
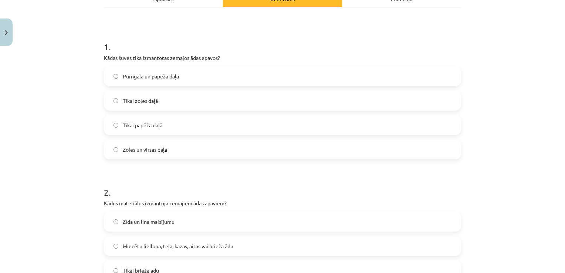
scroll to position [0, 0]
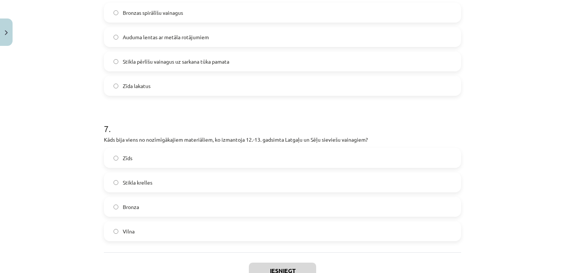
scroll to position [962, 0]
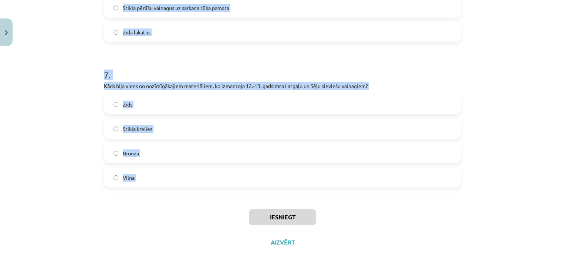
drag, startPoint x: 99, startPoint y: 165, endPoint x: 143, endPoint y: 182, distance: 47.4
copy form "1 . Kādas šuves tika izmantotas zemajos ādas apavos? Purngalā un papēža daļā Ti…"
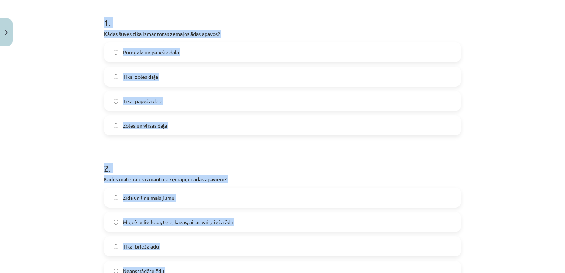
scroll to position [0, 0]
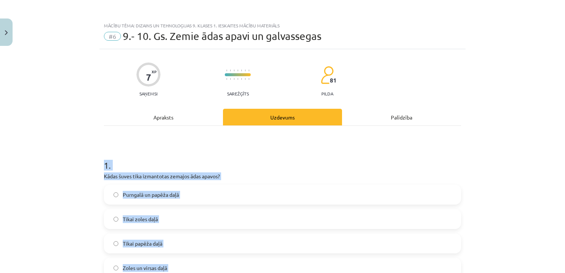
click at [188, 192] on label "Purngalā un papēža daļā" at bounding box center [283, 194] width 356 height 18
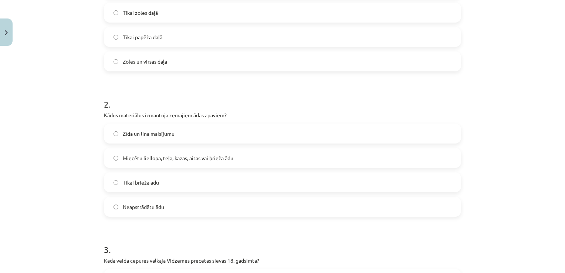
scroll to position [207, 0]
click at [176, 159] on span "Miecētu liellopa, teļa, kazas, aitas vai brieža ādu" at bounding box center [178, 158] width 111 height 8
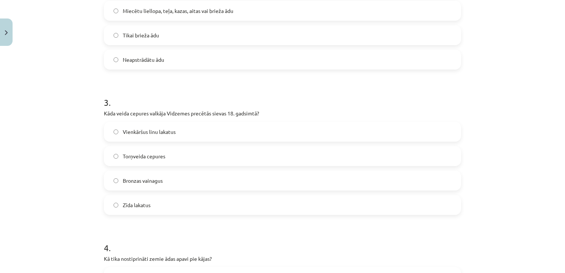
scroll to position [356, 0]
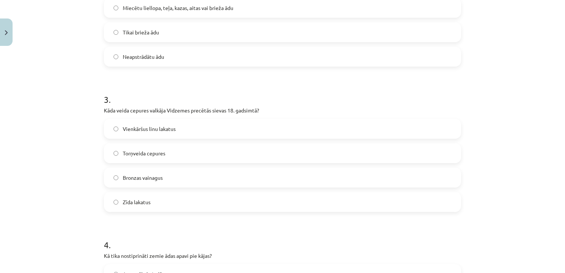
click at [164, 153] on label "Torņveida cepures" at bounding box center [283, 153] width 356 height 18
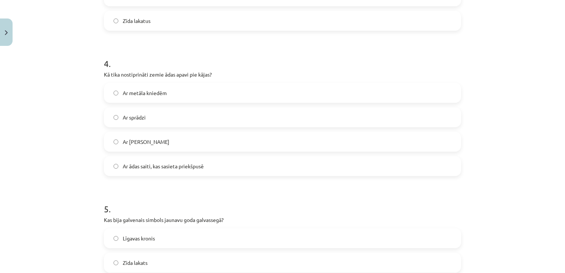
scroll to position [539, 0]
click at [166, 157] on label "Ar ādas saiti, kas sasieta priekšpusē" at bounding box center [283, 164] width 356 height 18
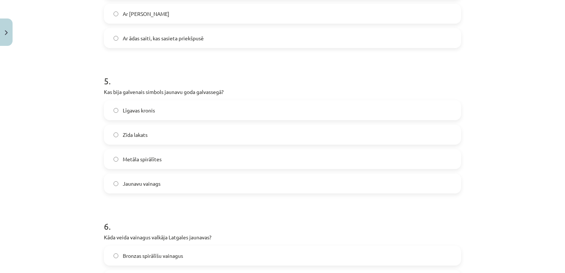
scroll to position [666, 0]
click at [175, 183] on label "Jaunavu vainags" at bounding box center [283, 182] width 356 height 18
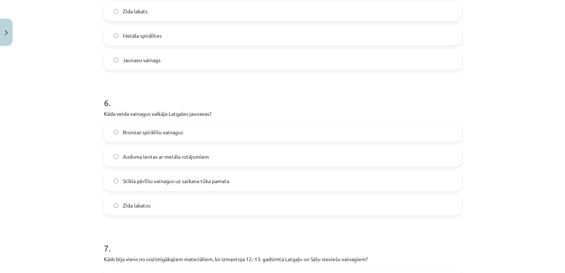
scroll to position [791, 0]
click at [177, 183] on span "Stikla pērlīšu vainagus uz sarkana tūka pamata" at bounding box center [176, 180] width 106 height 8
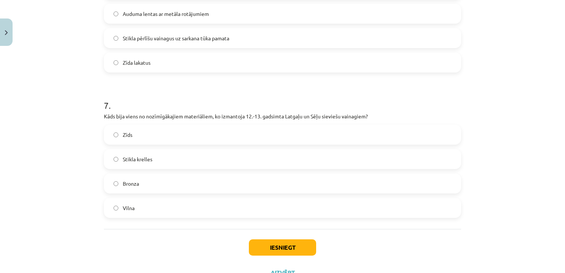
scroll to position [935, 0]
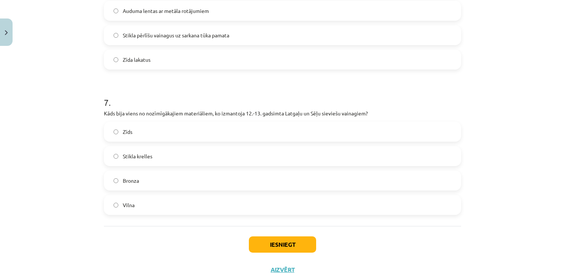
click at [168, 155] on label "Stikla krelles" at bounding box center [283, 156] width 356 height 18
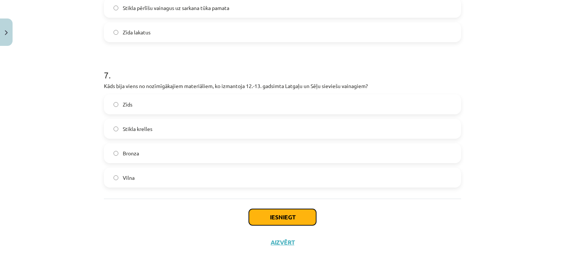
click at [287, 216] on button "Iesniegt" at bounding box center [282, 217] width 67 height 16
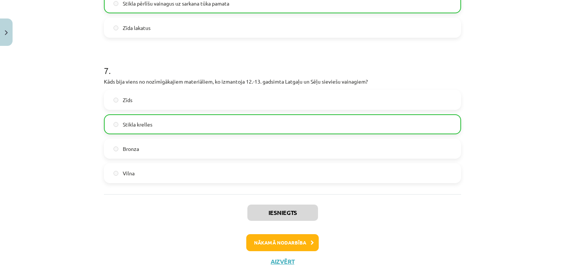
scroll to position [985, 0]
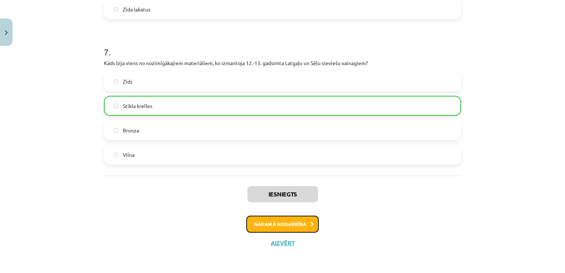
click at [301, 223] on button "Nākamā nodarbība" at bounding box center [282, 224] width 72 height 17
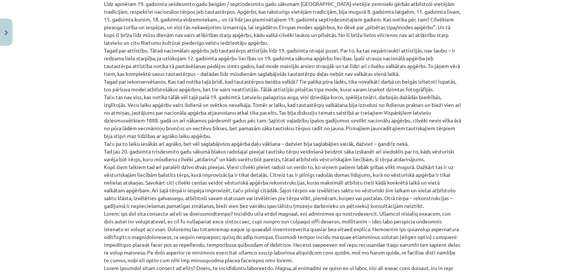
scroll to position [18, 0]
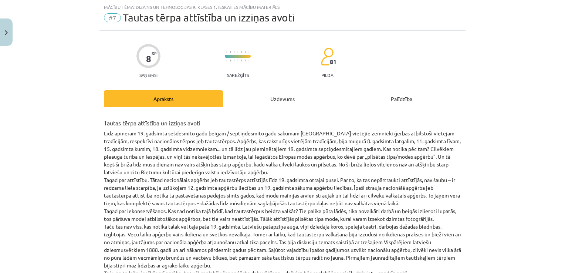
click at [283, 97] on div "Uzdevums" at bounding box center [282, 98] width 119 height 17
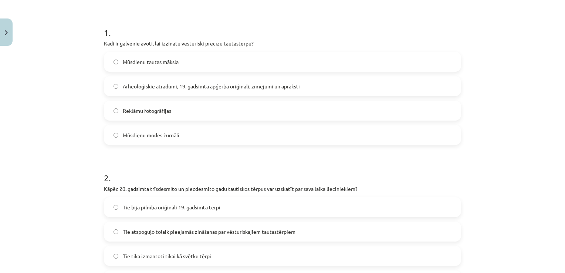
scroll to position [133, 0]
click at [104, 30] on h1 "1 ." at bounding box center [282, 25] width 357 height 23
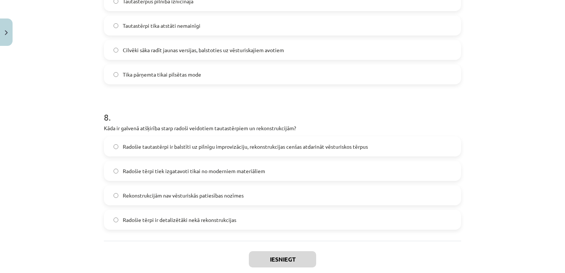
scroll to position [1108, 0]
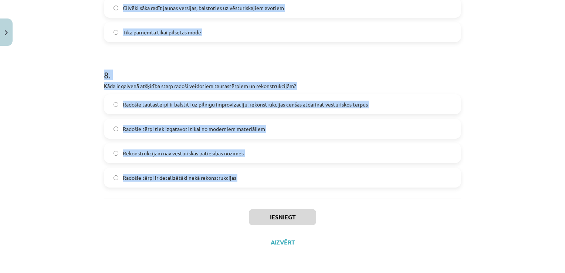
drag, startPoint x: 101, startPoint y: 30, endPoint x: 246, endPoint y: 176, distance: 205.5
copy form "1 . Kādi ir galvenie avoti, lai izzinātu vēsturiski precīzu tautastērpu? Mūsdie…"
click at [413, 102] on label "Radošie tautastērpi ir balstīti uz pilnīgu improvizāciju, rekonstrukcijas cenša…" at bounding box center [283, 104] width 356 height 18
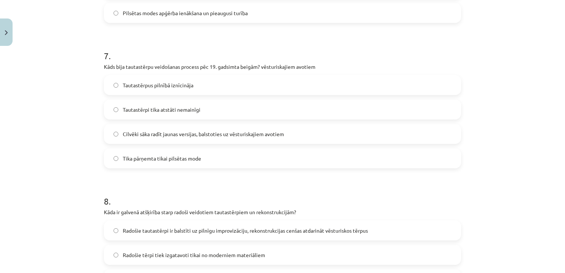
scroll to position [981, 0]
click at [311, 133] on label "Cilvēki sāka radīt jaunas versijas, balstoties uz vēsturiskajiem avotiem" at bounding box center [283, 134] width 356 height 18
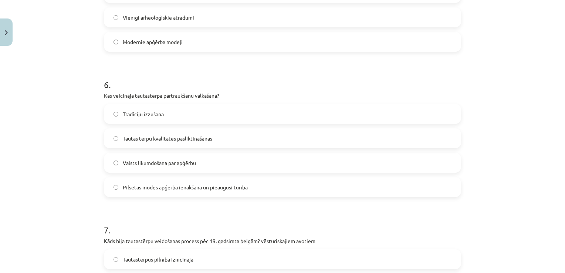
scroll to position [808, 0]
click at [263, 186] on label "Pilsētas modes apģērba ienākšana un pieaugusi turība" at bounding box center [283, 186] width 356 height 18
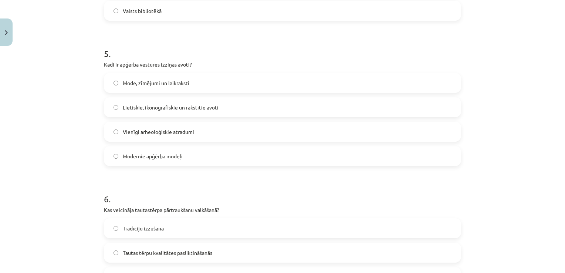
scroll to position [693, 0]
click at [243, 112] on label "Lietiskie, ikonogrāfiskie un rakstītie avoti" at bounding box center [283, 107] width 356 height 18
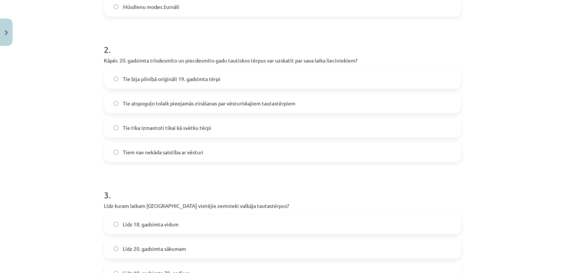
scroll to position [259, 0]
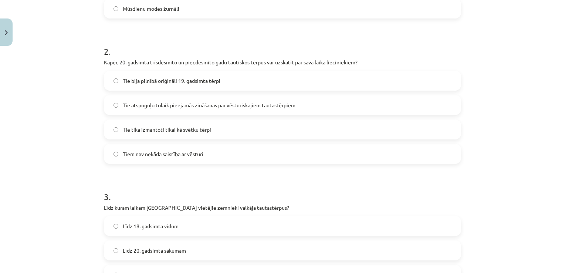
click at [235, 103] on span "Tie atspoguļo tolaik pieejamās zināšanas par vēsturiskajiem tautastērpiem" at bounding box center [209, 105] width 173 height 8
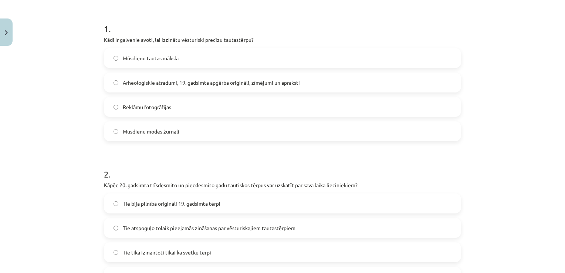
scroll to position [136, 0]
click at [237, 79] on span "Arheoloģiskie atradumi, 19. gadsimta apģērba oriģināli, zīmējumi un apraksti" at bounding box center [211, 83] width 177 height 8
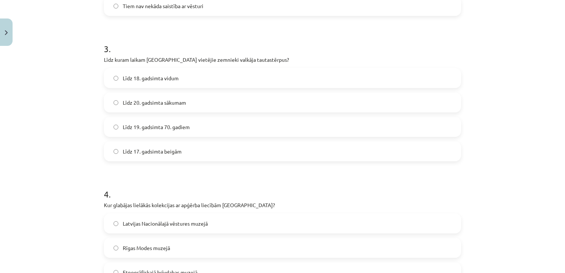
scroll to position [408, 0]
click at [207, 126] on label "Līdz 19. gadsimta 70. gadiem" at bounding box center [283, 126] width 356 height 18
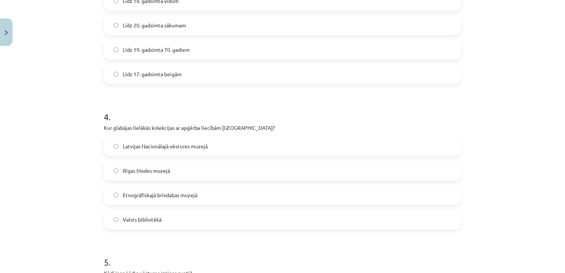
scroll to position [486, 0]
click at [163, 145] on span "Latvijas Nacionālajā vēstures muzejā" at bounding box center [165, 145] width 85 height 8
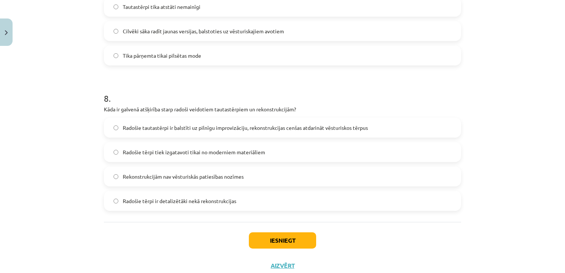
scroll to position [1108, 0]
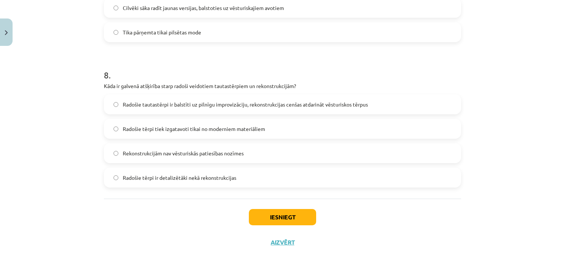
click at [291, 225] on div "Iesniegt Aizvērt" at bounding box center [282, 225] width 357 height 52
click at [298, 219] on button "Iesniegt" at bounding box center [282, 217] width 67 height 16
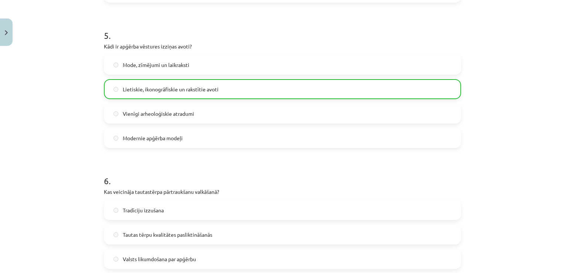
scroll to position [1131, 0]
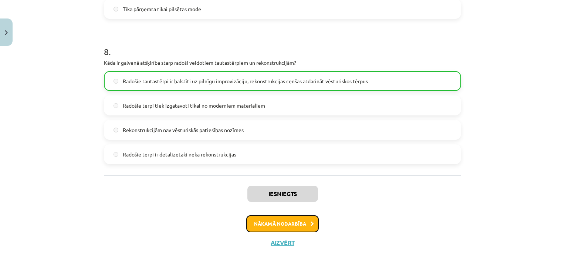
click at [303, 224] on button "Nākamā nodarbība" at bounding box center [282, 223] width 72 height 17
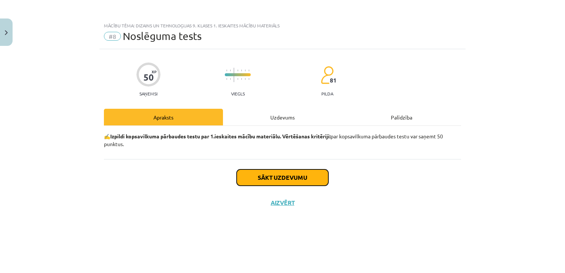
click at [318, 174] on button "Sākt uzdevumu" at bounding box center [283, 177] width 92 height 16
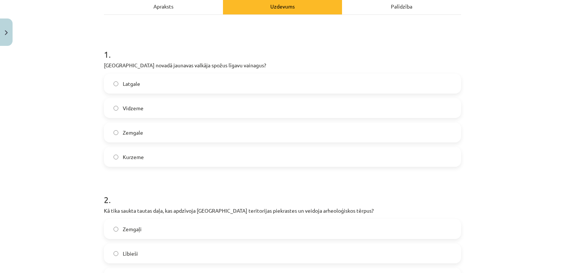
scroll to position [6, 0]
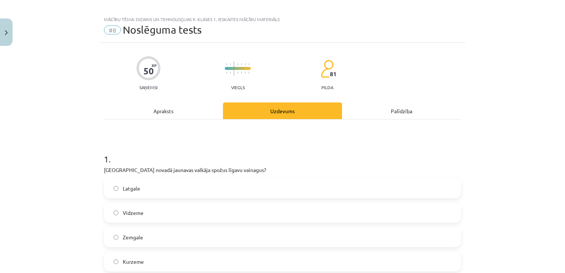
click at [104, 156] on h1 "1 ." at bounding box center [282, 152] width 357 height 23
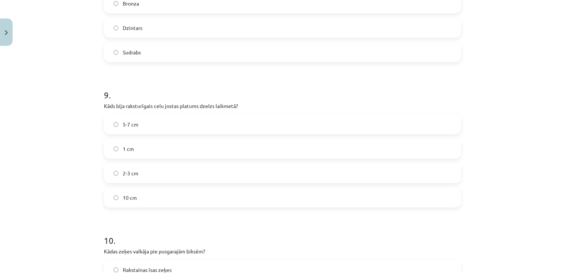
scroll to position [1398, 0]
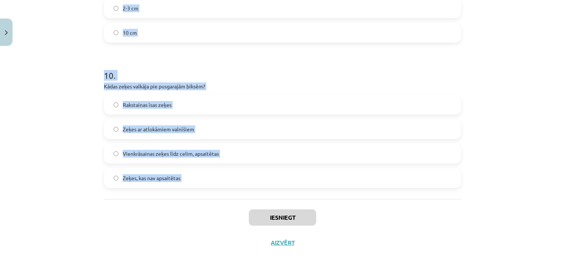
drag, startPoint x: 101, startPoint y: 156, endPoint x: 204, endPoint y: 177, distance: 104.9
copy form "1 . Kurā novadā jaunavas valkāja spožus līgavu vainagus? Latgale Vidzeme Zemgal…"
click at [200, 211] on div "Iesniegt Aizvērt" at bounding box center [282, 225] width 357 height 52
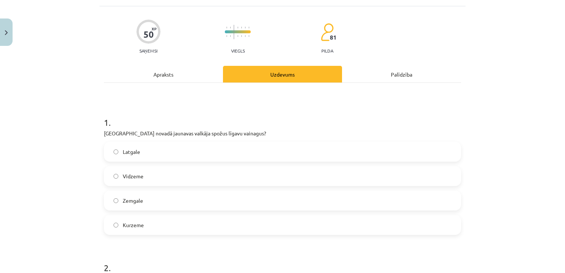
scroll to position [0, 0]
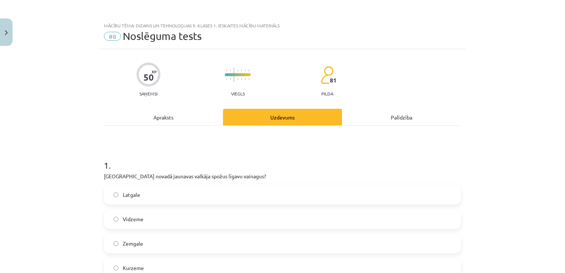
click at [215, 190] on label "Latgale" at bounding box center [283, 194] width 356 height 18
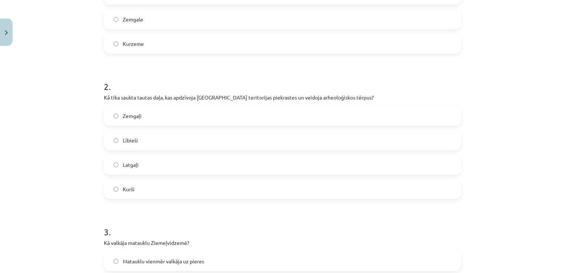
scroll to position [224, 0]
click at [188, 141] on label "Lībieši" at bounding box center [283, 140] width 356 height 18
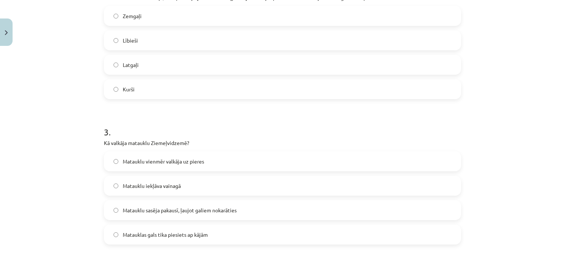
scroll to position [324, 0]
click at [196, 208] on span "Matauklu sasēja pakausī, ļaujot galiem nokarāties" at bounding box center [180, 210] width 114 height 8
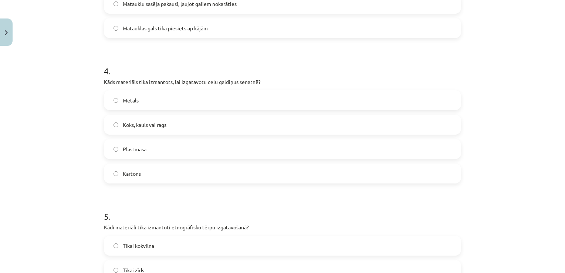
scroll to position [530, 0]
click at [220, 124] on label "Koks, kauls vai rags" at bounding box center [283, 125] width 356 height 18
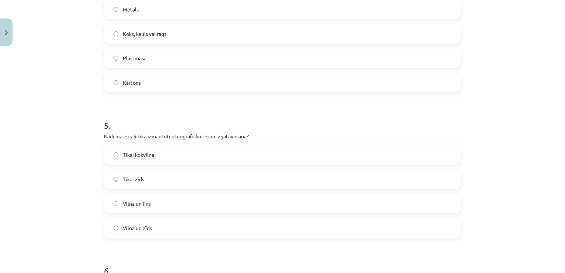
click at [197, 202] on label "Vilna un lins" at bounding box center [283, 203] width 356 height 18
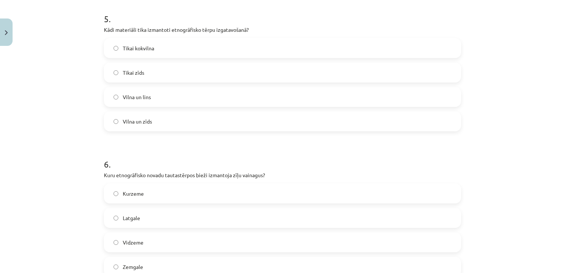
scroll to position [732, 0]
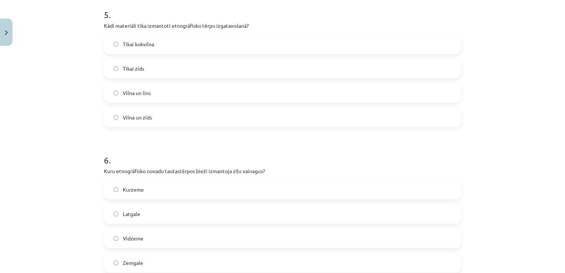
click at [200, 211] on label "Latgale" at bounding box center [283, 213] width 356 height 18
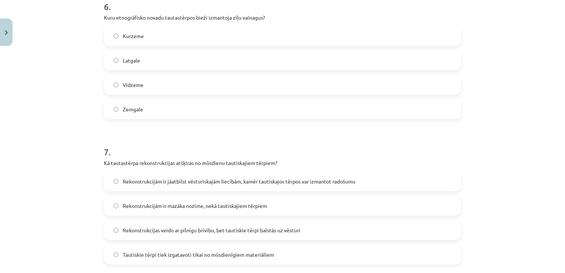
scroll to position [896, 0]
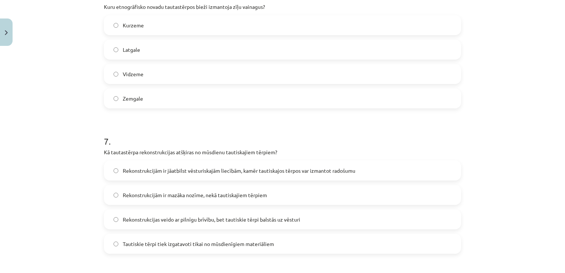
click at [267, 178] on label "Rekonstrukcijām ir jāatbilst vēsturiskajām liecībām, kamēr tautiskajos tērpos v…" at bounding box center [283, 170] width 356 height 18
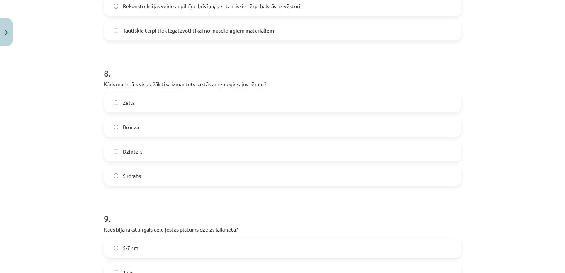
scroll to position [1109, 0]
click at [217, 138] on div "Zelts Bronza Dzintars Sudrabs" at bounding box center [282, 138] width 357 height 93
click at [221, 128] on label "Bronza" at bounding box center [283, 127] width 356 height 18
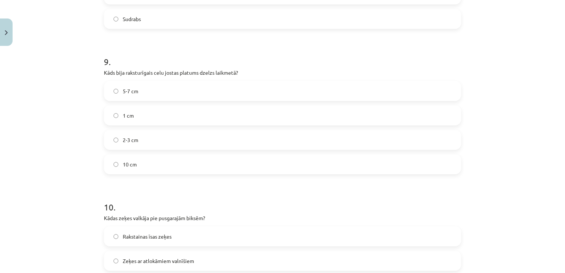
scroll to position [1266, 0]
click at [225, 138] on label "2-3 cm" at bounding box center [283, 140] width 356 height 18
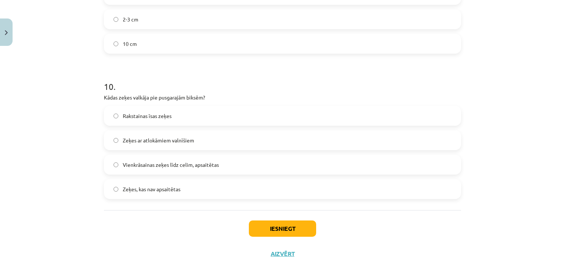
scroll to position [1398, 0]
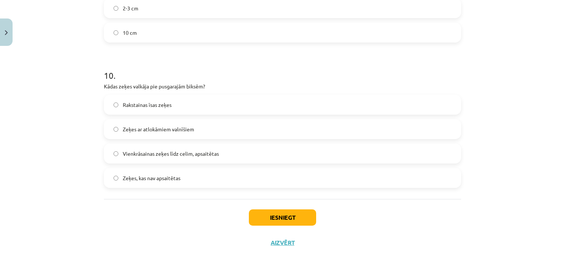
click at [228, 156] on label "Vienkrāsainas zeķes līdz celim, apsaitētas" at bounding box center [283, 153] width 356 height 18
click at [289, 221] on button "Iesniegt" at bounding box center [282, 217] width 67 height 16
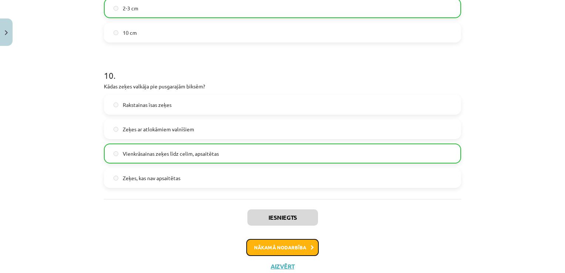
click at [296, 251] on button "Nākamā nodarbība" at bounding box center [282, 247] width 72 height 17
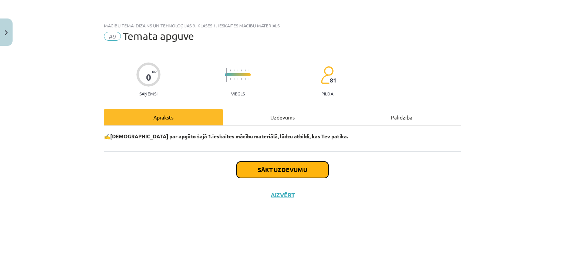
click at [290, 170] on button "Sākt uzdevumu" at bounding box center [283, 170] width 92 height 16
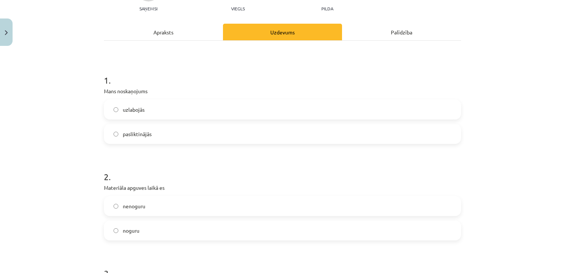
scroll to position [87, 0]
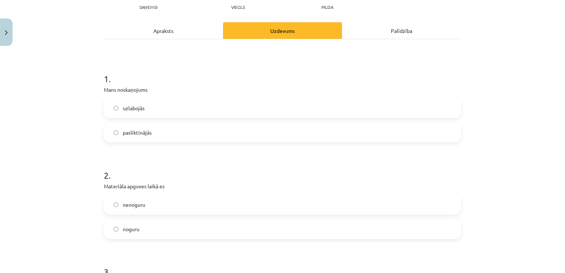
click at [271, 101] on label "uzlabojās" at bounding box center [283, 108] width 356 height 18
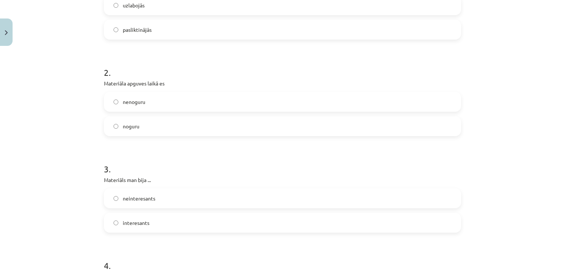
scroll to position [190, 0]
click at [264, 125] on label "noguru" at bounding box center [283, 125] width 356 height 18
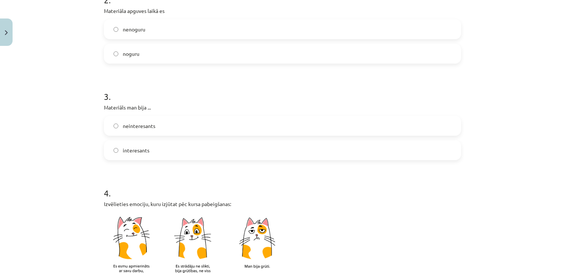
scroll to position [264, 0]
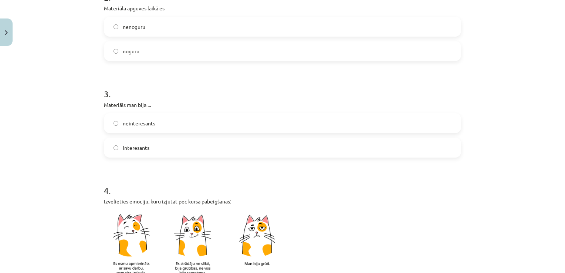
click at [230, 126] on label "neinteresants" at bounding box center [283, 123] width 356 height 18
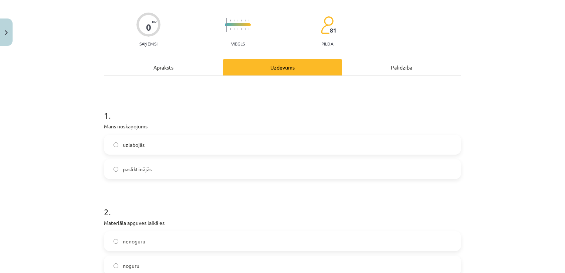
scroll to position [0, 0]
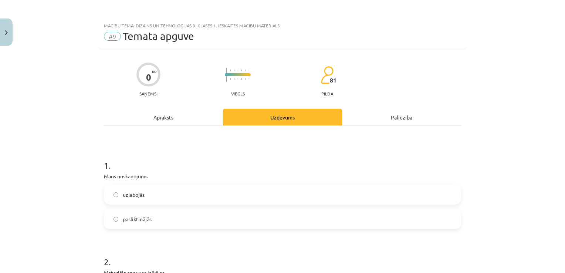
click at [217, 218] on label "pasliktinājās" at bounding box center [283, 219] width 356 height 18
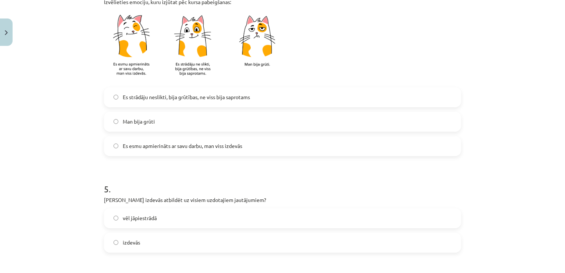
scroll to position [464, 0]
click at [213, 148] on span "Es esmu apmierināts ar savu darbu, man viss izdevās" at bounding box center [182, 145] width 119 height 8
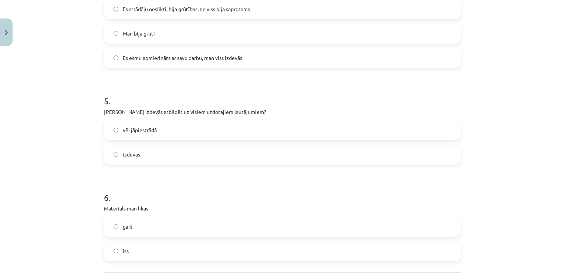
scroll to position [552, 0]
click at [203, 148] on label "izdevās" at bounding box center [283, 154] width 356 height 18
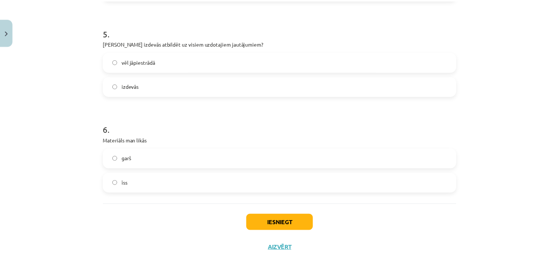
scroll to position [625, 0]
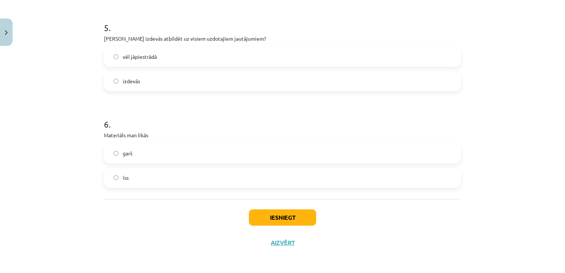
click at [202, 155] on label "garš" at bounding box center [283, 153] width 356 height 18
click at [274, 217] on button "Iesniegt" at bounding box center [282, 217] width 67 height 16
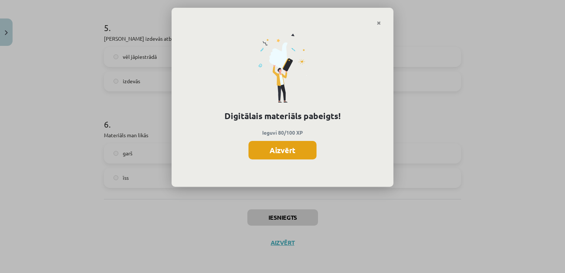
click at [310, 158] on button "Aizvērt" at bounding box center [282, 150] width 68 height 18
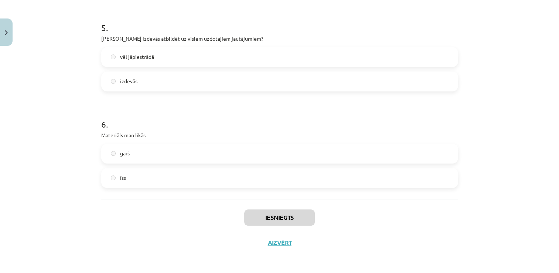
click at [282, 238] on div "Iesniegts Aizvērt" at bounding box center [279, 225] width 357 height 52
click at [282, 246] on div "Iesniegts Aizvērt" at bounding box center [279, 225] width 357 height 52
click at [284, 239] on button "Aizvērt" at bounding box center [280, 242] width 28 height 7
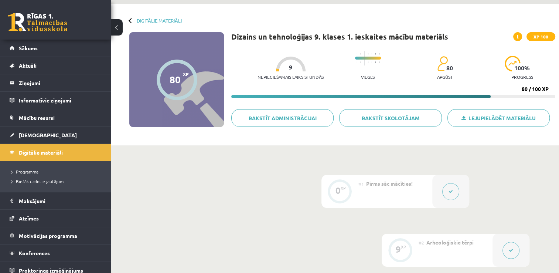
click at [129, 21] on div at bounding box center [131, 20] width 5 height 5
click at [137, 20] on link "Digitālie materiāli" at bounding box center [159, 21] width 45 height 6
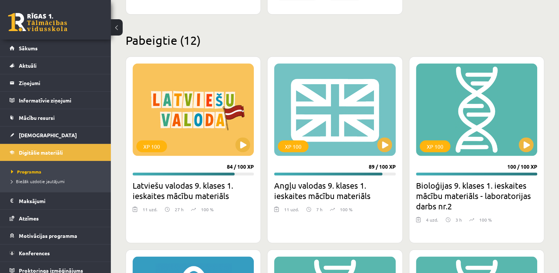
scroll to position [1319, 0]
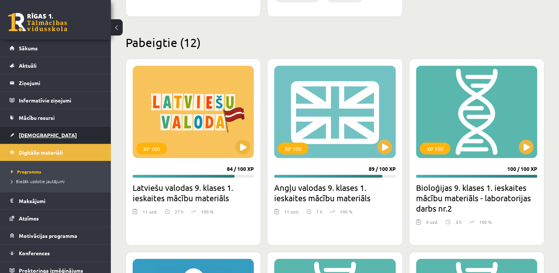
click at [60, 128] on link "[DEMOGRAPHIC_DATA]" at bounding box center [56, 134] width 92 height 17
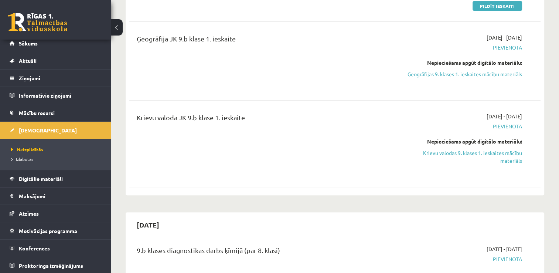
scroll to position [278, 0]
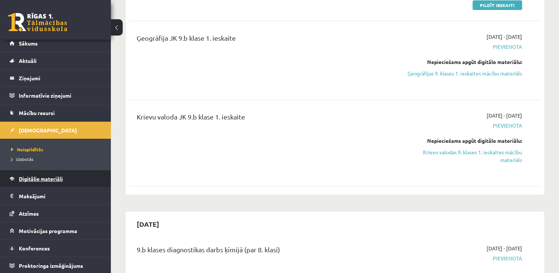
click at [67, 176] on link "Digitālie materiāli" at bounding box center [56, 178] width 92 height 17
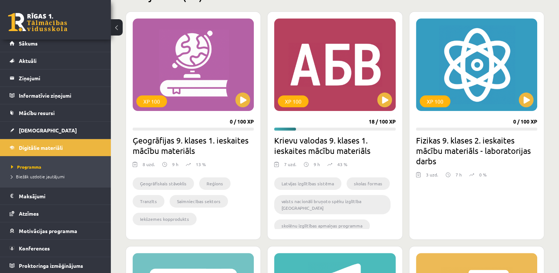
scroll to position [199, 0]
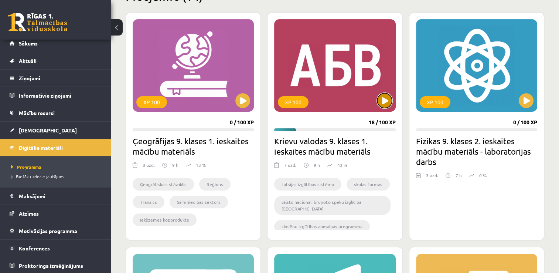
click at [389, 96] on button at bounding box center [385, 100] width 15 height 15
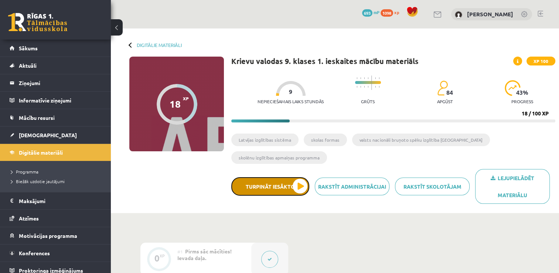
click at [300, 186] on button "Turpināt iesākto" at bounding box center [270, 186] width 78 height 18
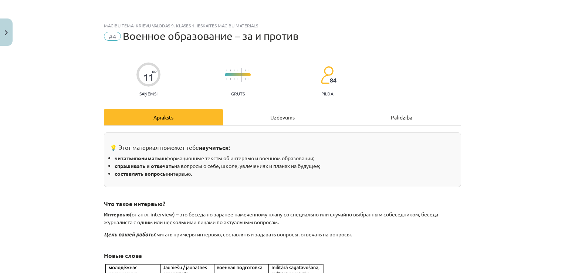
click at [284, 120] on div "Uzdevums" at bounding box center [282, 117] width 119 height 17
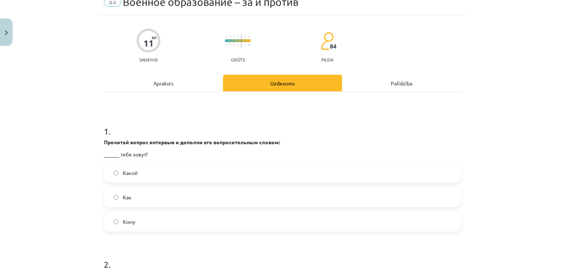
scroll to position [35, 0]
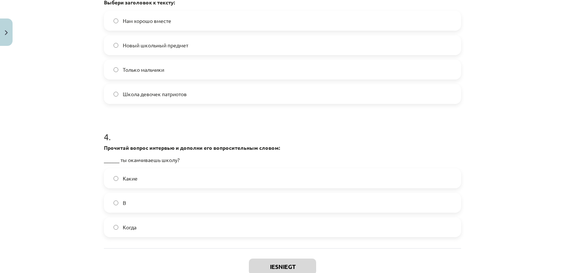
scroll to position [622, 0]
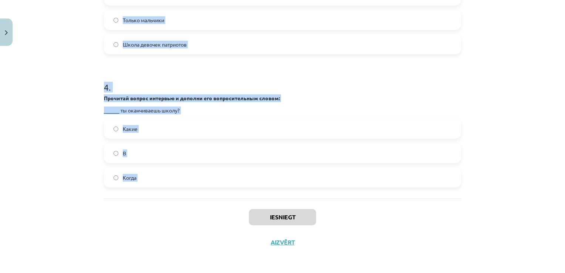
drag, startPoint x: 101, startPoint y: 127, endPoint x: 184, endPoint y: 168, distance: 92.6
copy form "1 . Loremips dolors ametcons a elitsed doe temporincididu utlabo: ______ etdo m…"
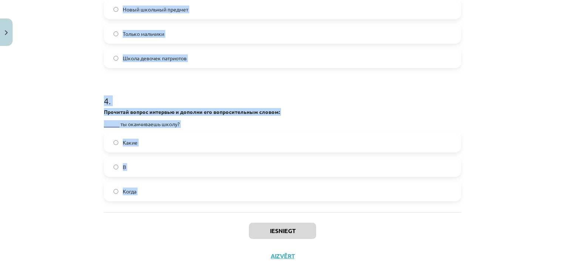
scroll to position [614, 0]
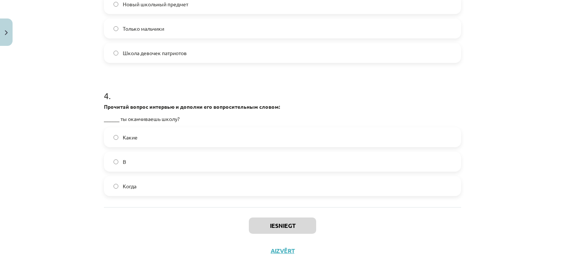
click at [352, 224] on div "Iesniegt Aizvērt" at bounding box center [282, 233] width 357 height 52
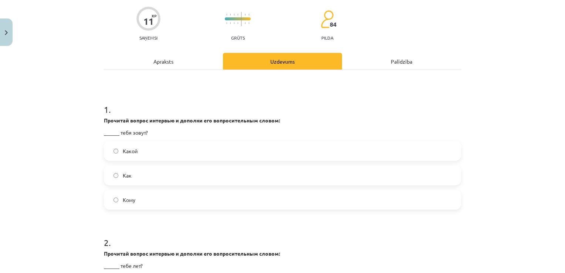
scroll to position [37, 0]
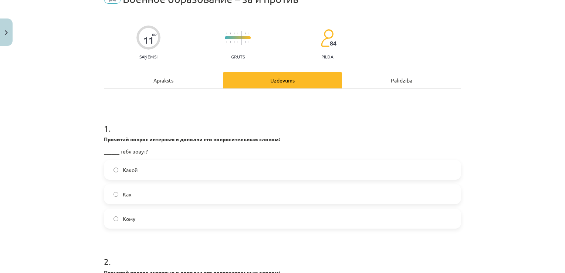
click at [248, 183] on div "Какой Как Кому" at bounding box center [282, 194] width 357 height 69
click at [250, 193] on label "Как" at bounding box center [283, 194] width 356 height 18
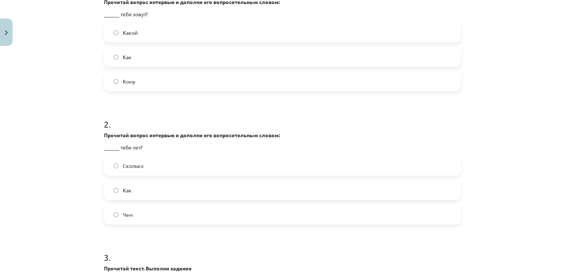
scroll to position [175, 0]
click at [243, 163] on label "Сколько" at bounding box center [283, 165] width 356 height 18
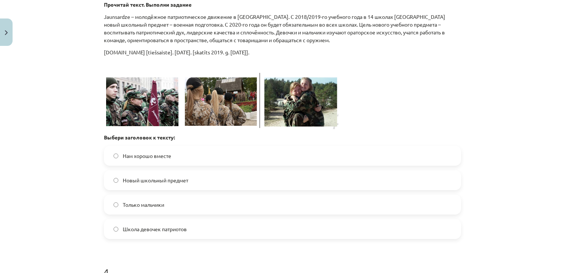
scroll to position [439, 0]
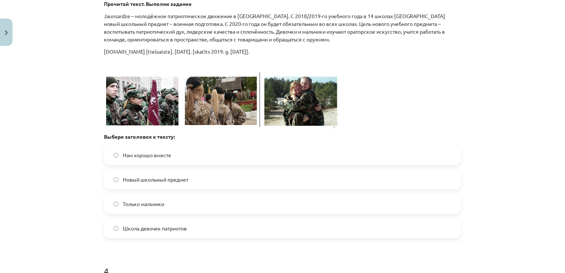
click at [241, 172] on label "Новый школьный предмет" at bounding box center [283, 179] width 356 height 18
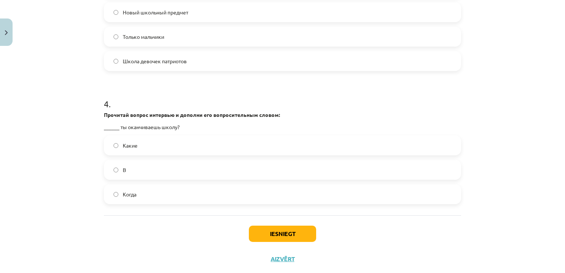
scroll to position [622, 0]
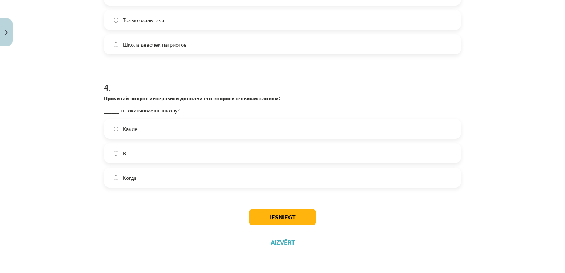
click at [218, 172] on label "Когда" at bounding box center [283, 177] width 356 height 18
click at [285, 213] on button "Iesniegt" at bounding box center [282, 217] width 67 height 16
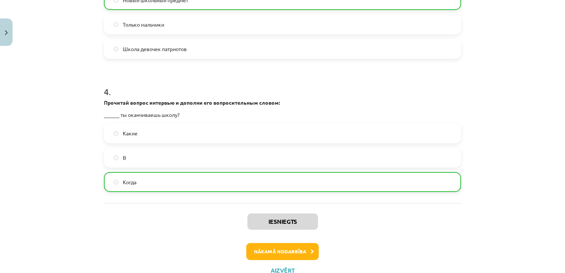
scroll to position [646, 0]
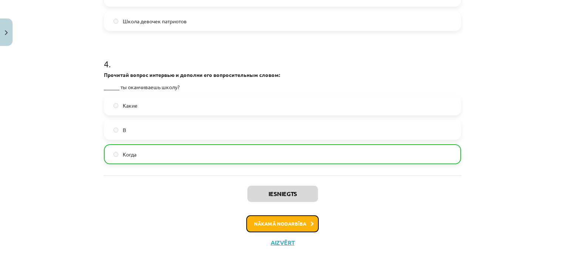
click at [305, 219] on button "Nākamā nodarbība" at bounding box center [282, 223] width 72 height 17
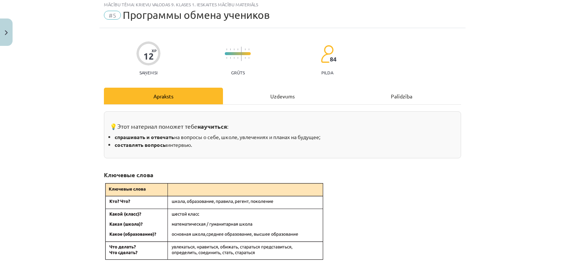
scroll to position [18, 0]
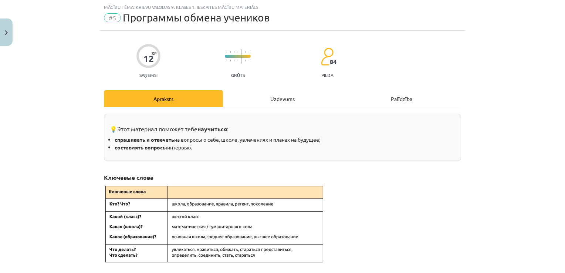
click at [286, 97] on div "Uzdevums" at bounding box center [282, 98] width 119 height 17
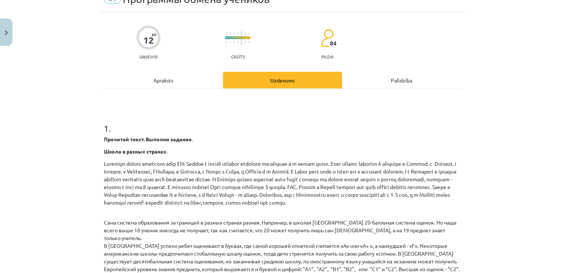
scroll to position [0, 0]
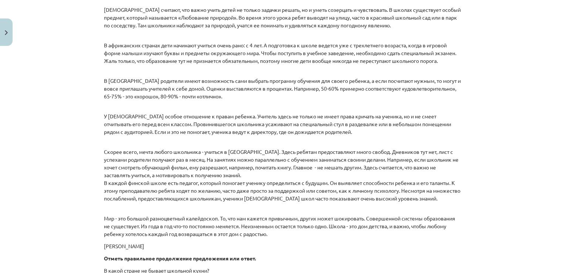
scroll to position [1063, 0]
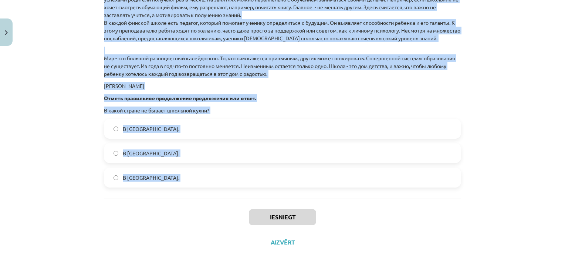
drag, startPoint x: 99, startPoint y: 163, endPoint x: 189, endPoint y: 189, distance: 93.2
copy form "1 . Прочитай текст. Выполни задание . Школа в разных странах . Праздник начала …"
click at [177, 207] on div "Iesniegt Aizvērt" at bounding box center [282, 225] width 357 height 52
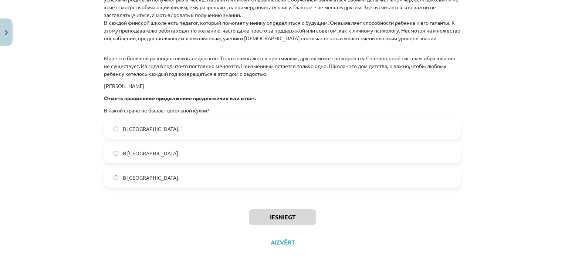
click at [177, 181] on label "В Норвегии." at bounding box center [283, 177] width 356 height 18
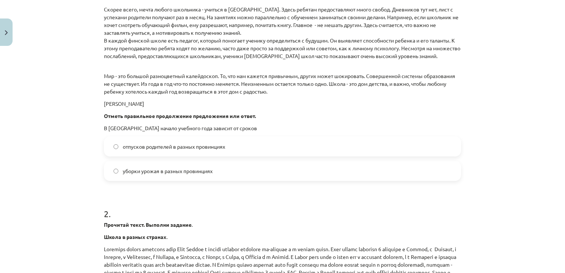
scroll to position [499, 0]
click at [173, 170] on span "уборки урожая в разных провинциях" at bounding box center [168, 171] width 90 height 8
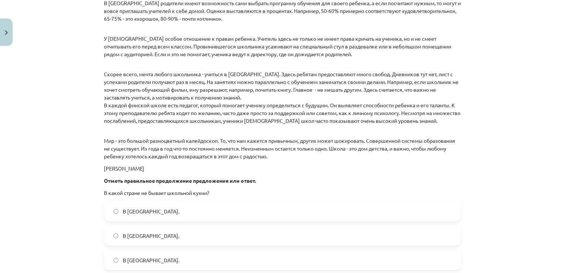
scroll to position [1063, 0]
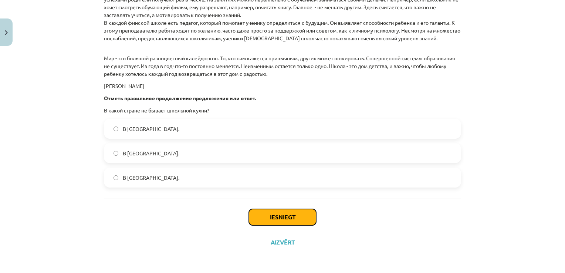
click at [280, 212] on button "Iesniegt" at bounding box center [282, 217] width 67 height 16
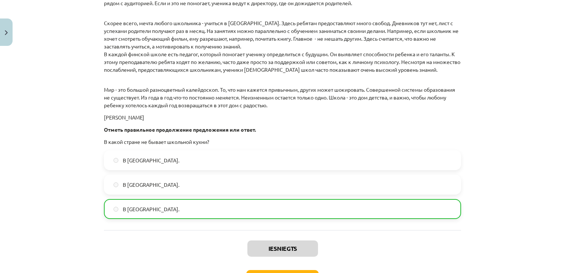
scroll to position [1086, 0]
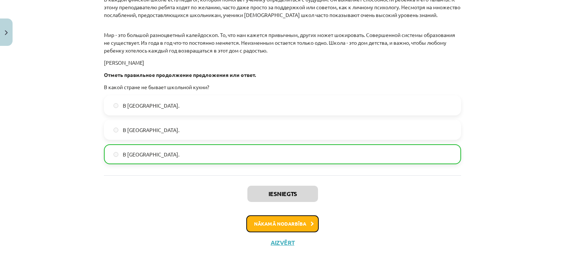
click at [305, 223] on button "Nākamā nodarbība" at bounding box center [282, 223] width 72 height 17
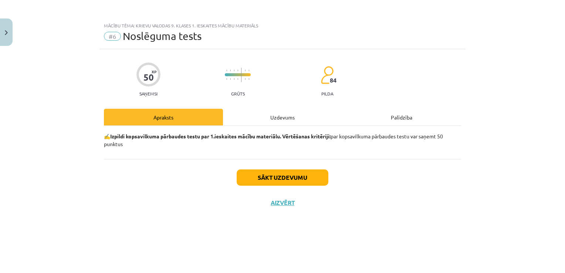
scroll to position [0, 0]
click at [317, 181] on button "Sākt uzdevumu" at bounding box center [283, 177] width 92 height 16
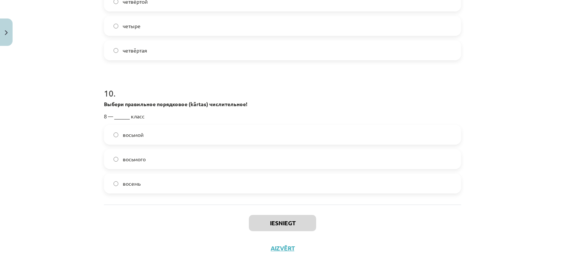
scroll to position [1251, 0]
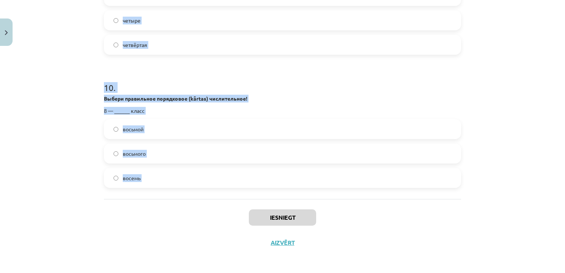
drag, startPoint x: 99, startPoint y: 167, endPoint x: 170, endPoint y: 180, distance: 71.7
copy form "1 . Исправьте ошибку в слове: сем — сем семь симь 2 . Исправьте ошибку в слове:…"
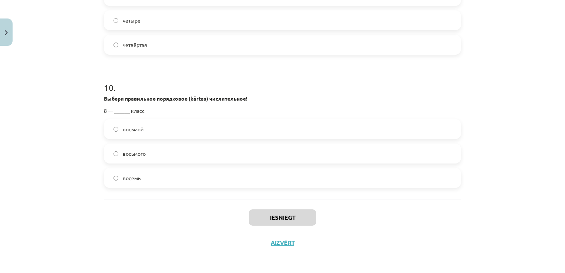
click at [165, 240] on div "Iesniegt Aizvērt" at bounding box center [282, 225] width 357 height 52
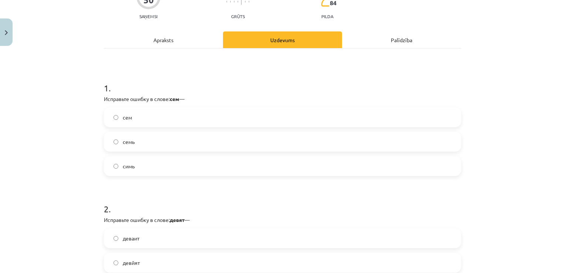
scroll to position [72, 0]
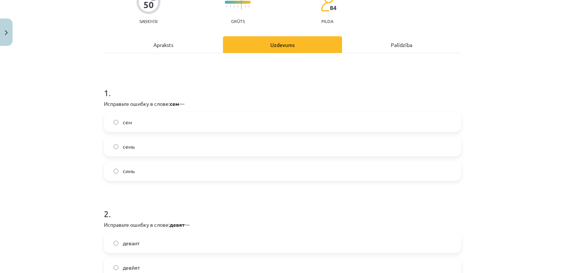
click at [205, 148] on label "семь" at bounding box center [283, 146] width 356 height 18
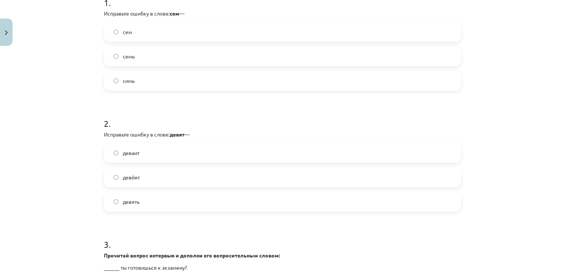
scroll to position [163, 0]
click at [186, 199] on label "девять" at bounding box center [283, 201] width 356 height 18
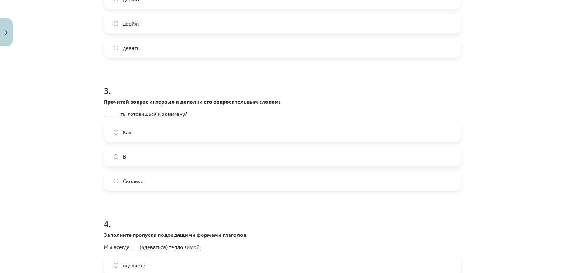
scroll to position [317, 0]
click at [169, 126] on label "Как" at bounding box center [283, 132] width 356 height 18
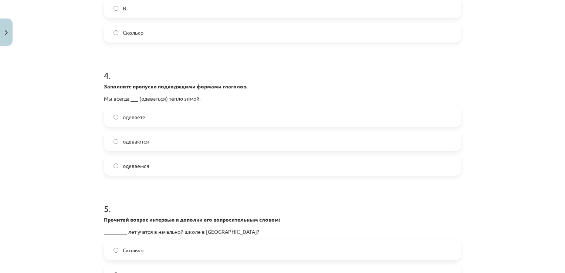
scroll to position [466, 0]
click at [169, 169] on label "одеваемся" at bounding box center [283, 165] width 356 height 18
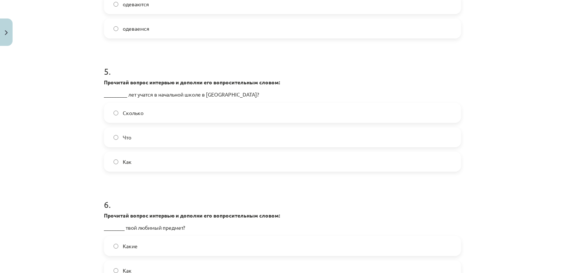
scroll to position [602, 0]
click at [196, 111] on label "Сколько" at bounding box center [283, 113] width 356 height 18
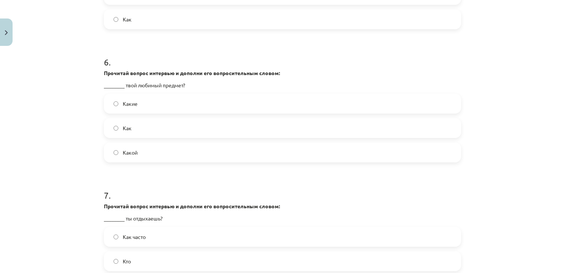
scroll to position [745, 0]
click at [169, 146] on label "Какой" at bounding box center [283, 151] width 356 height 18
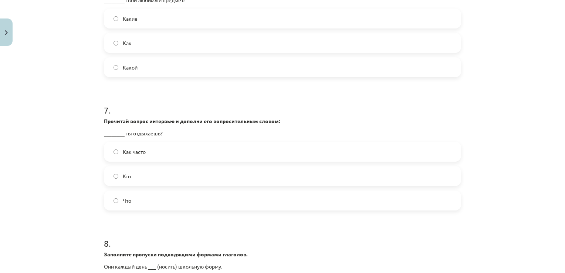
scroll to position [830, 0]
click at [161, 148] on label "Как часто" at bounding box center [283, 151] width 356 height 18
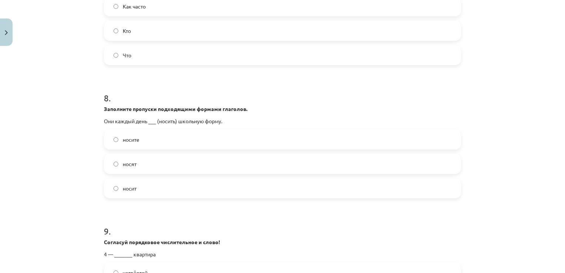
scroll to position [975, 0]
click at [165, 163] on label "носят" at bounding box center [283, 164] width 356 height 18
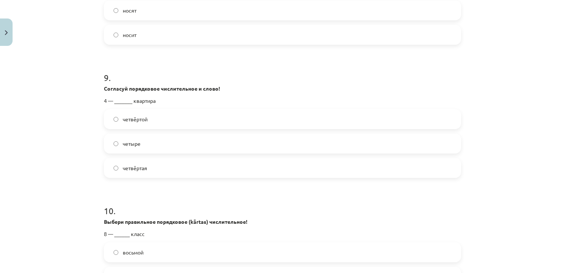
scroll to position [1129, 0]
click at [163, 168] on label "четвёртая" at bounding box center [283, 167] width 356 height 18
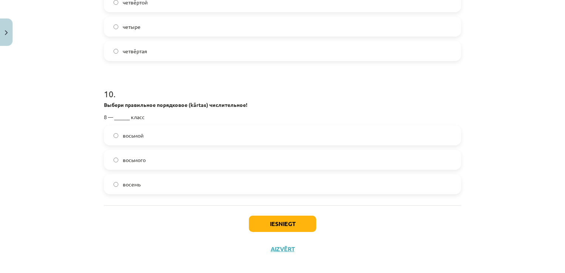
scroll to position [1251, 0]
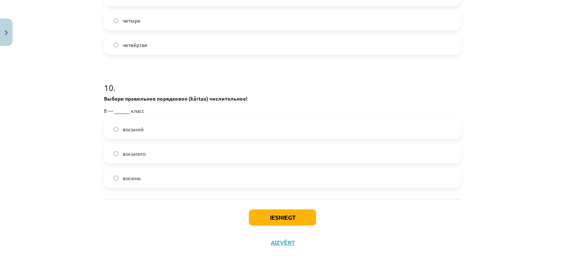
click at [182, 131] on label "восьмой" at bounding box center [283, 129] width 356 height 18
click at [270, 211] on button "Iesniegt" at bounding box center [282, 217] width 67 height 16
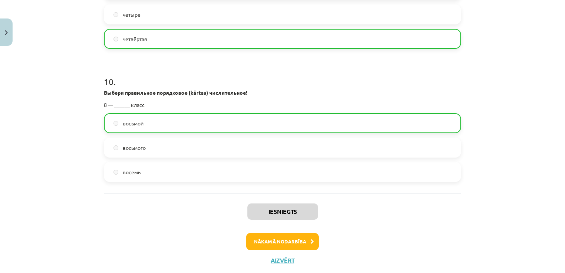
scroll to position [1275, 0]
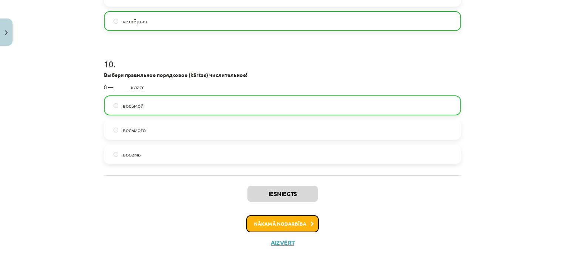
click at [311, 215] on button "Nākamā nodarbība" at bounding box center [282, 223] width 72 height 17
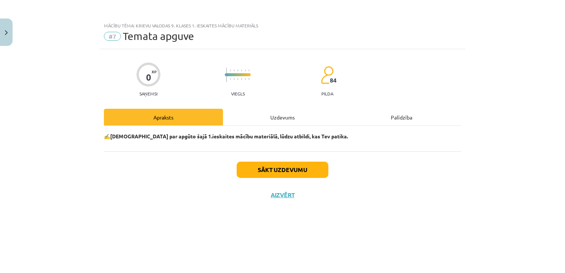
click at [311, 159] on div "Sākt uzdevumu Aizvērt" at bounding box center [282, 177] width 357 height 52
click at [311, 164] on button "Sākt uzdevumu" at bounding box center [283, 170] width 92 height 16
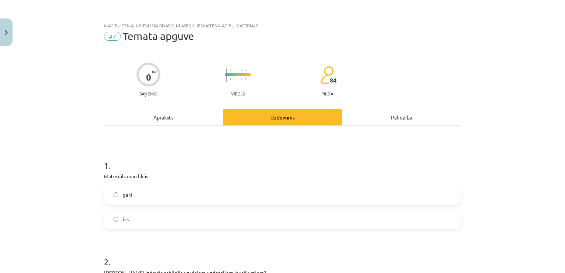
click at [224, 221] on label "īss" at bounding box center [283, 219] width 356 height 18
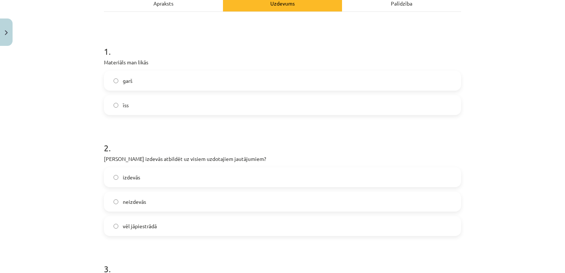
scroll to position [114, 0]
click at [209, 179] on label "izdevās" at bounding box center [283, 177] width 356 height 18
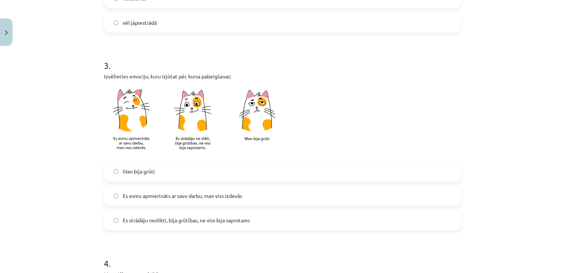
scroll to position [318, 0]
click at [207, 197] on span "Es esmu apmierināts ar savu darbu, man viss izdevās" at bounding box center [182, 196] width 119 height 8
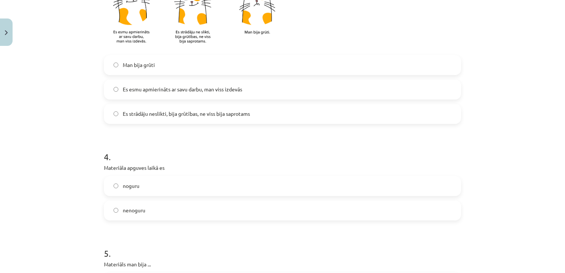
scroll to position [438, 0]
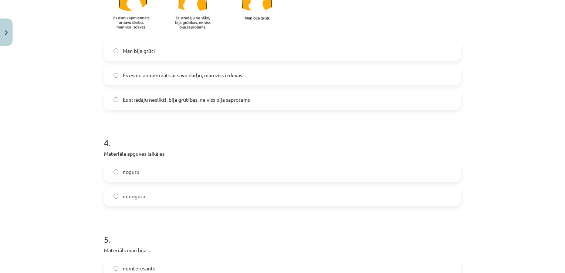
click at [212, 173] on label "noguru" at bounding box center [283, 172] width 356 height 18
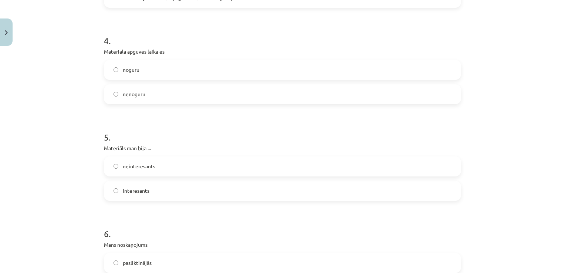
scroll to position [540, 0]
click at [203, 169] on label "neinteresants" at bounding box center [283, 166] width 356 height 18
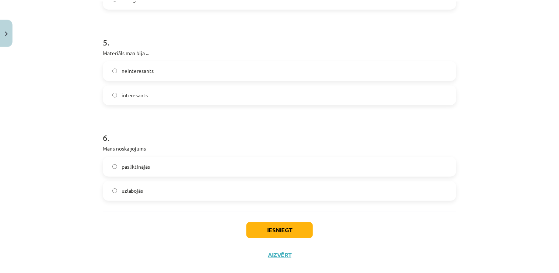
scroll to position [646, 0]
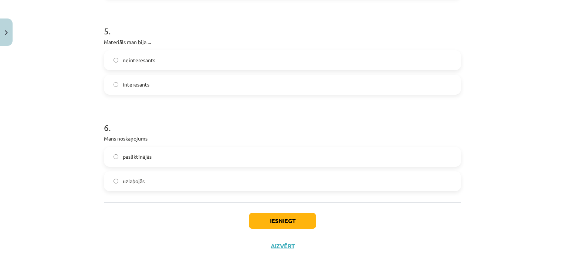
click at [190, 174] on label "uzlabojās" at bounding box center [283, 181] width 356 height 18
click at [278, 222] on button "Iesniegt" at bounding box center [282, 221] width 67 height 16
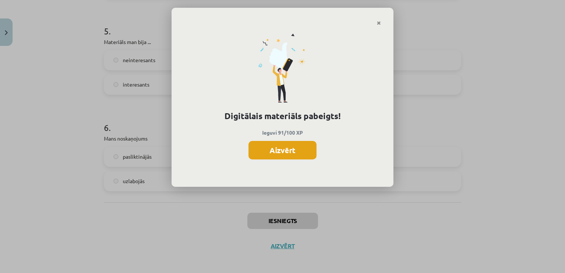
click at [307, 150] on button "Aizvērt" at bounding box center [282, 150] width 68 height 18
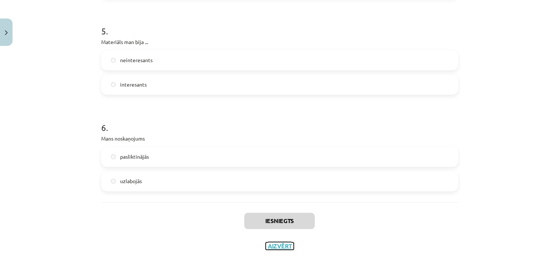
click at [286, 245] on button "Aizvērt" at bounding box center [280, 245] width 28 height 7
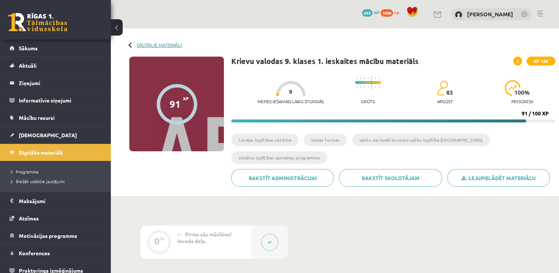
click at [171, 46] on link "Digitālie materiāli" at bounding box center [159, 45] width 45 height 6
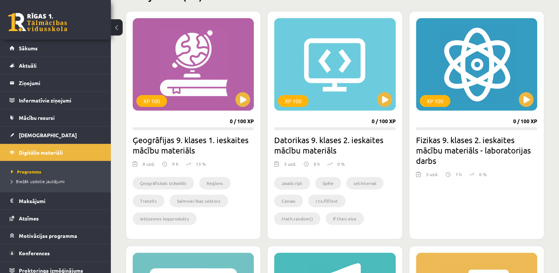
scroll to position [200, 0]
click at [244, 98] on button at bounding box center [243, 99] width 15 height 15
